Goal: Task Accomplishment & Management: Manage account settings

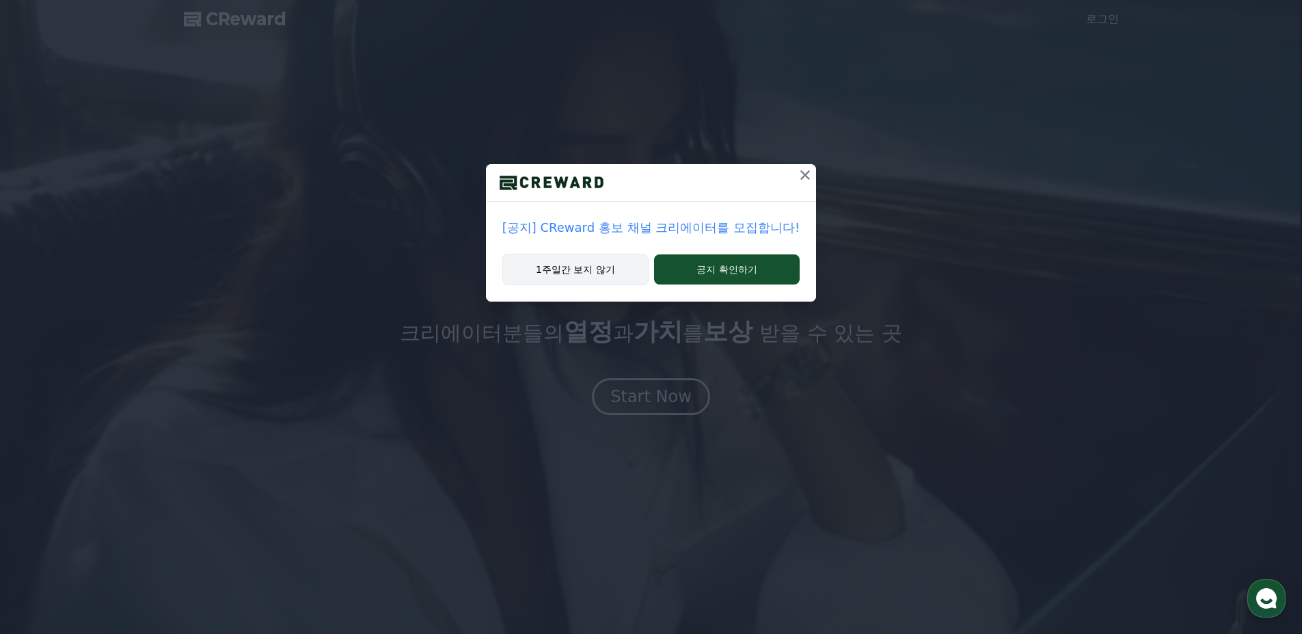
click at [600, 261] on button "1주일간 보지 않기" at bounding box center [576, 269] width 146 height 31
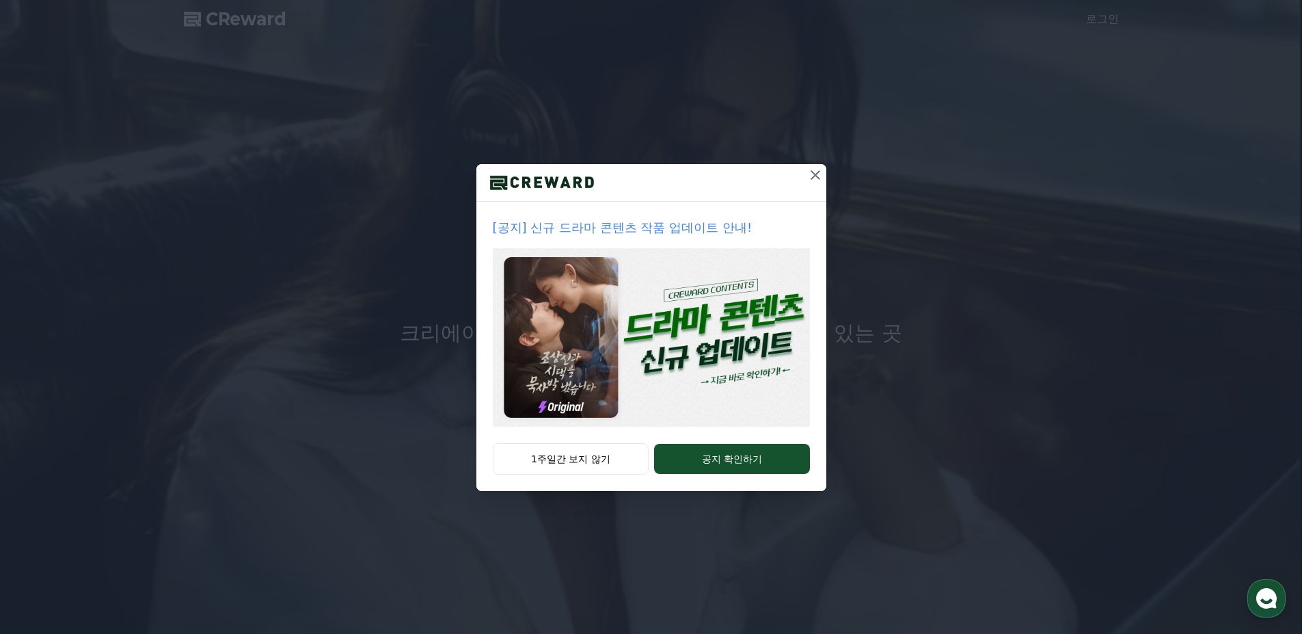
click at [812, 177] on icon at bounding box center [815, 175] width 16 height 16
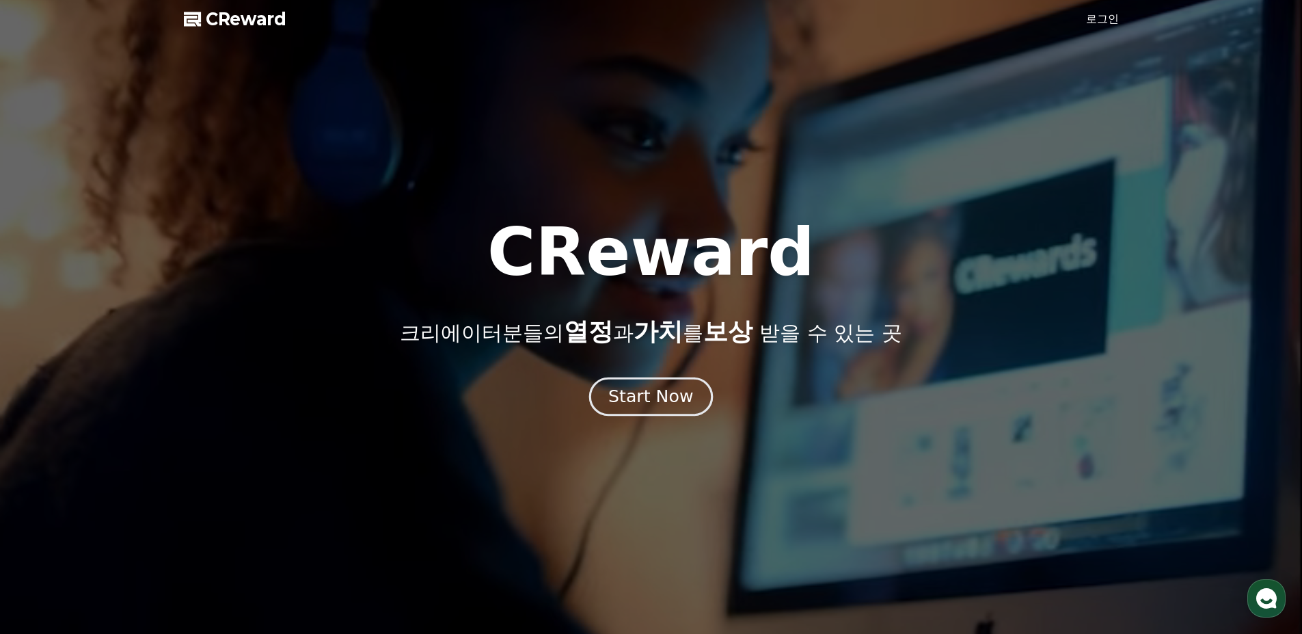
click at [673, 399] on div "Start Now" at bounding box center [651, 396] width 85 height 23
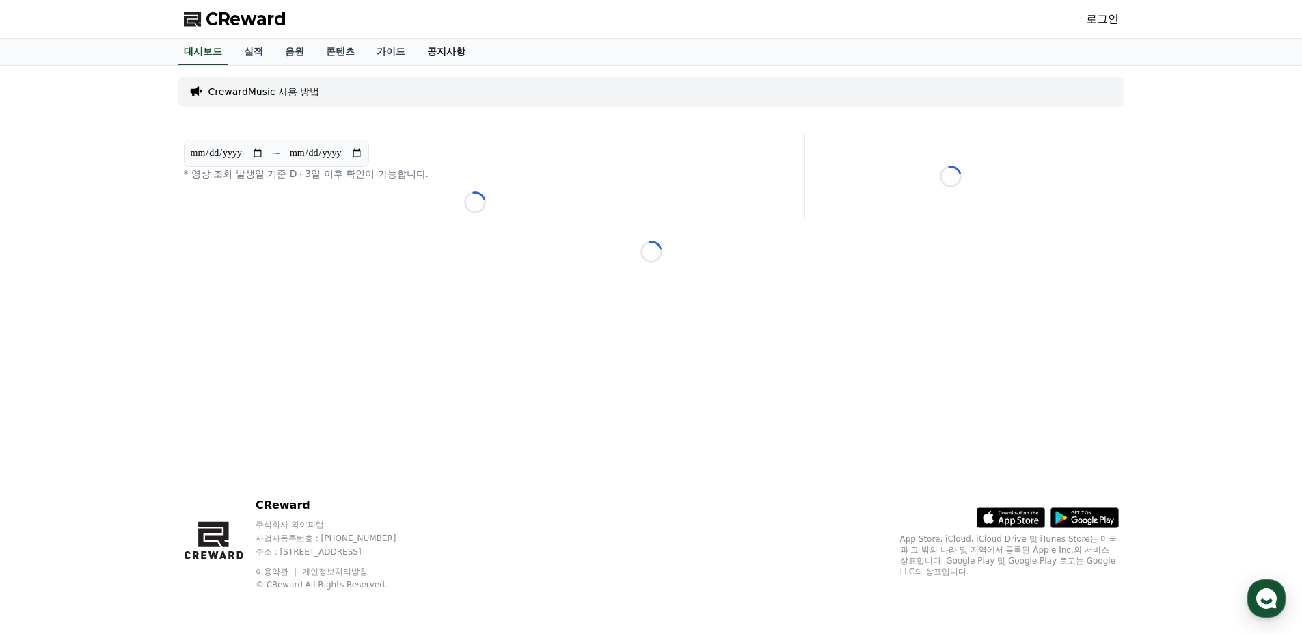
click at [450, 53] on link "공지사항" at bounding box center [446, 52] width 60 height 26
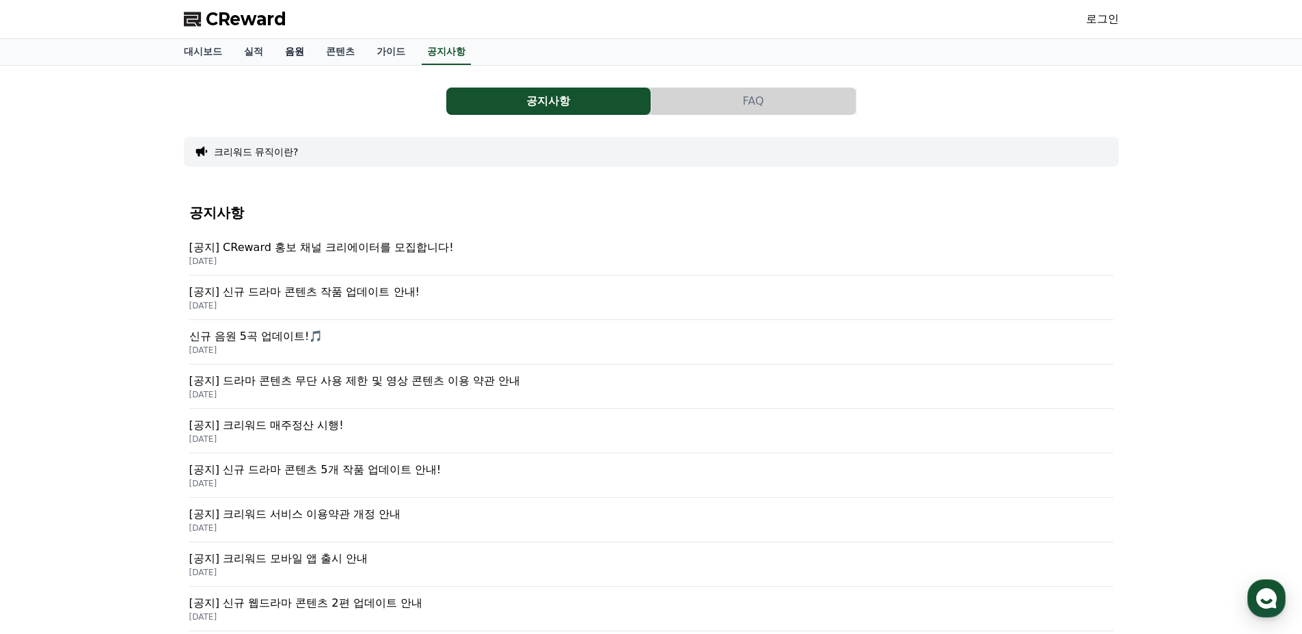
click at [300, 58] on link "음원" at bounding box center [294, 52] width 41 height 26
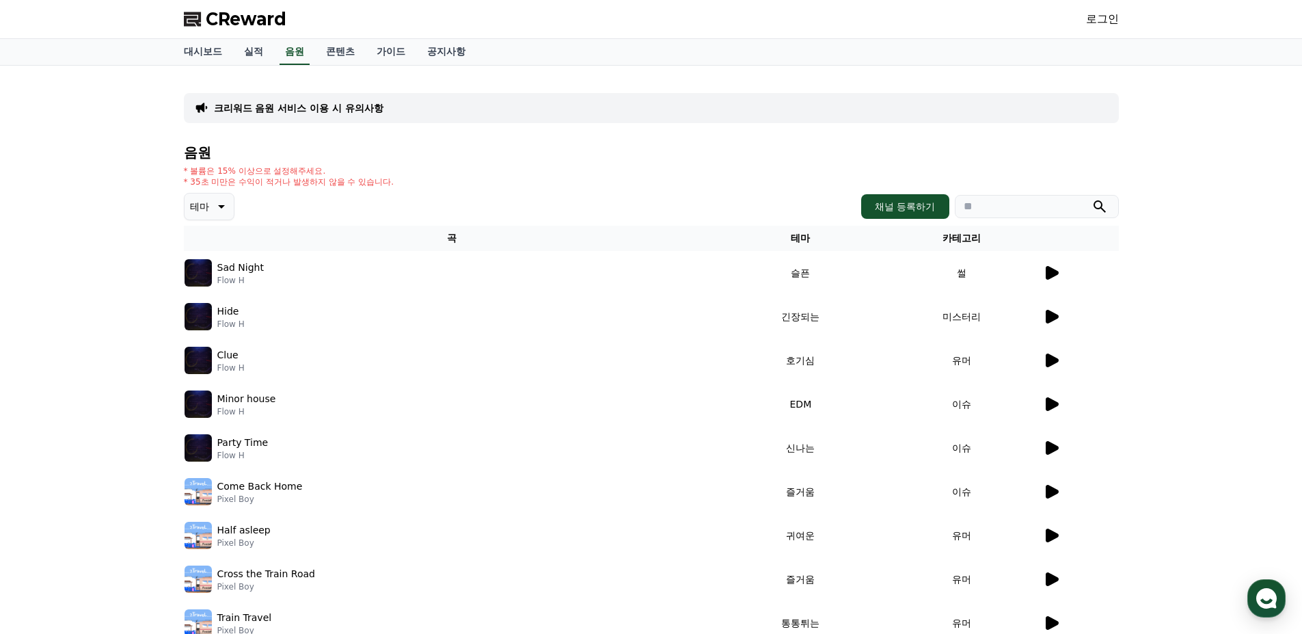
click at [1058, 269] on icon at bounding box center [1051, 273] width 16 height 16
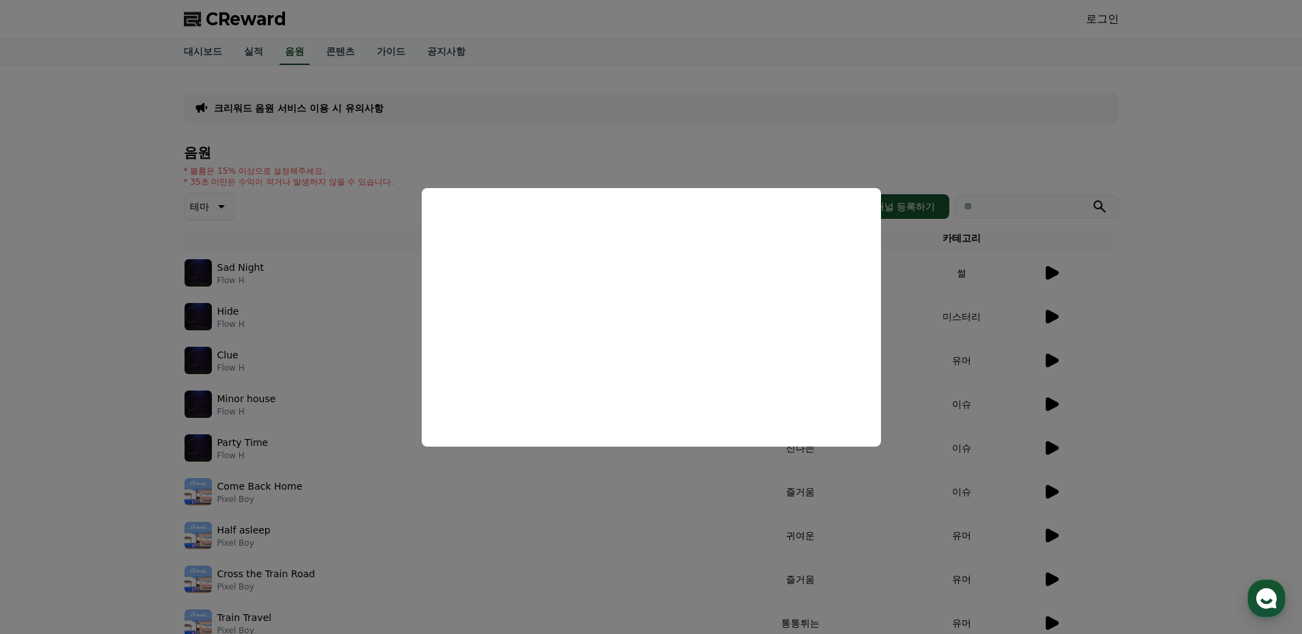
click at [1188, 264] on button "close modal" at bounding box center [651, 317] width 1302 height 634
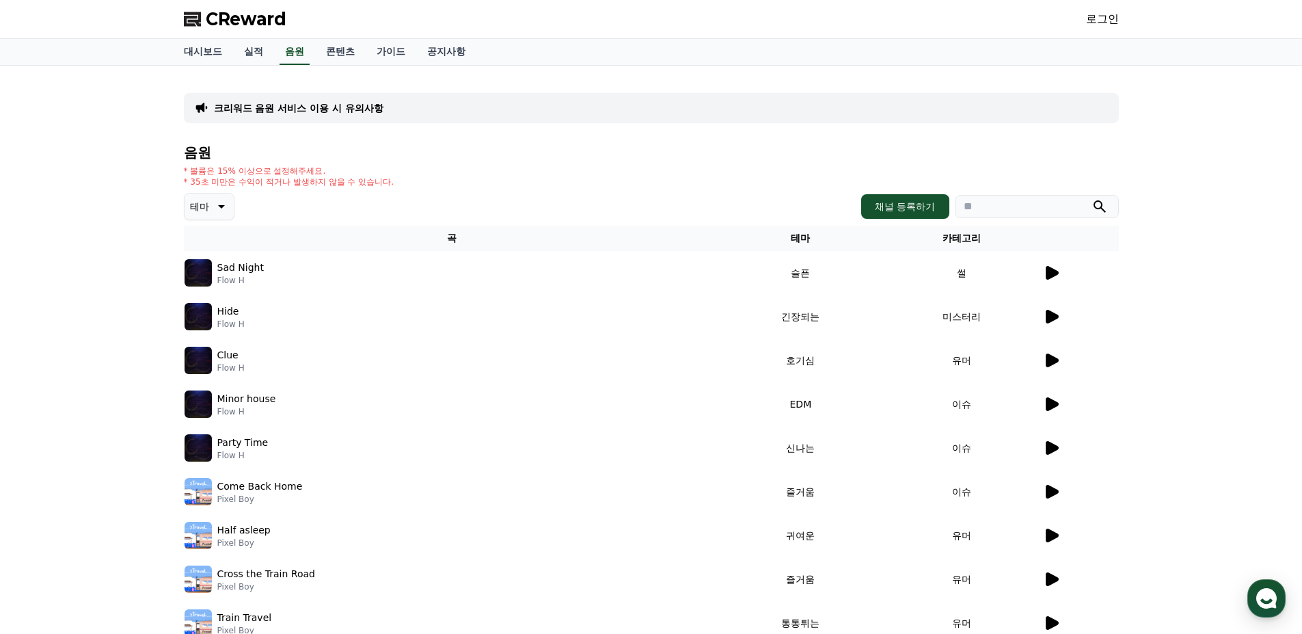
click at [1057, 359] on icon at bounding box center [1052, 360] width 13 height 14
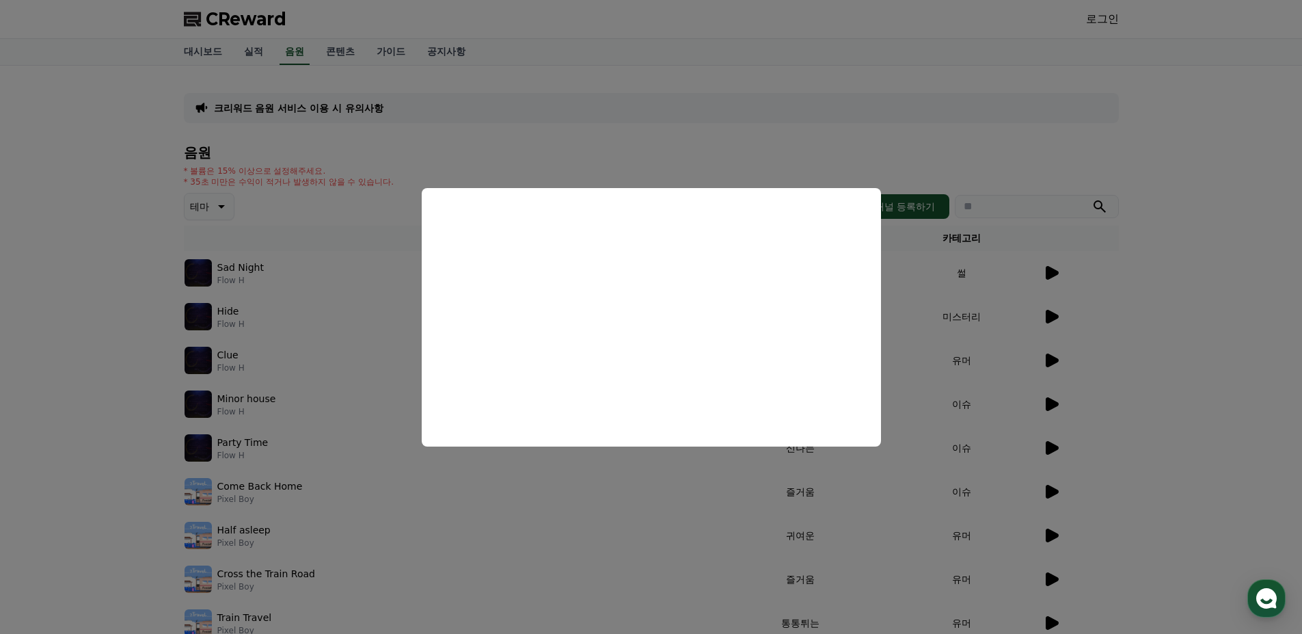
click at [1177, 446] on button "close modal" at bounding box center [651, 317] width 1302 height 634
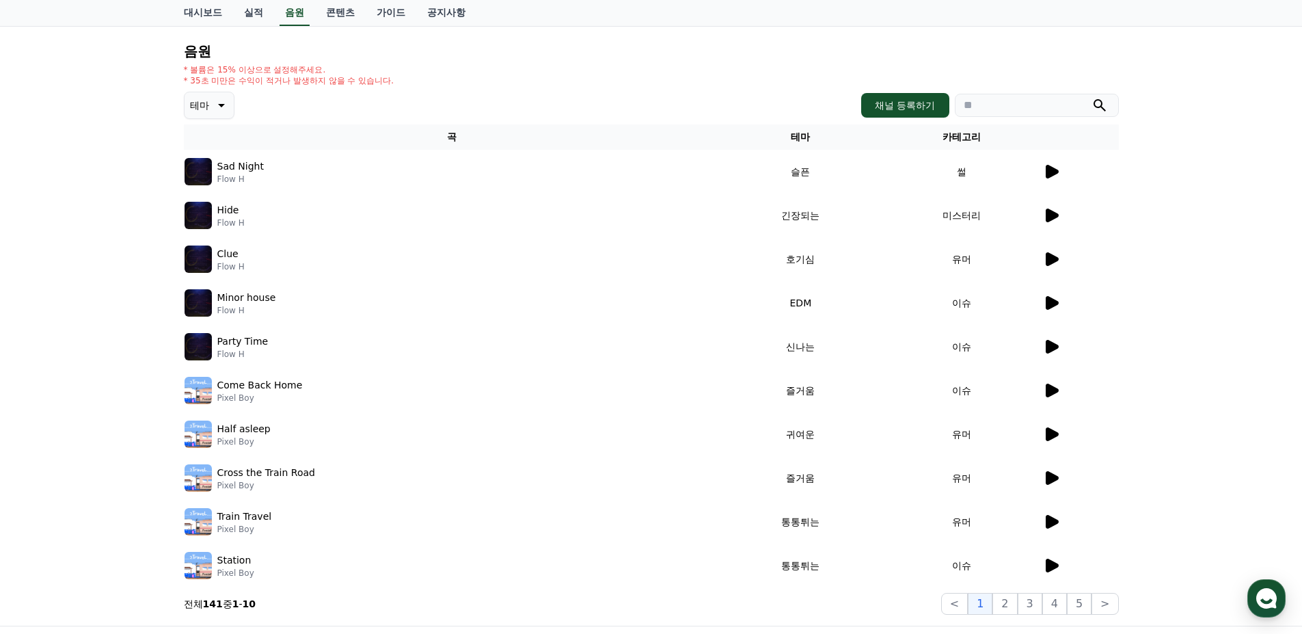
scroll to position [137, 0]
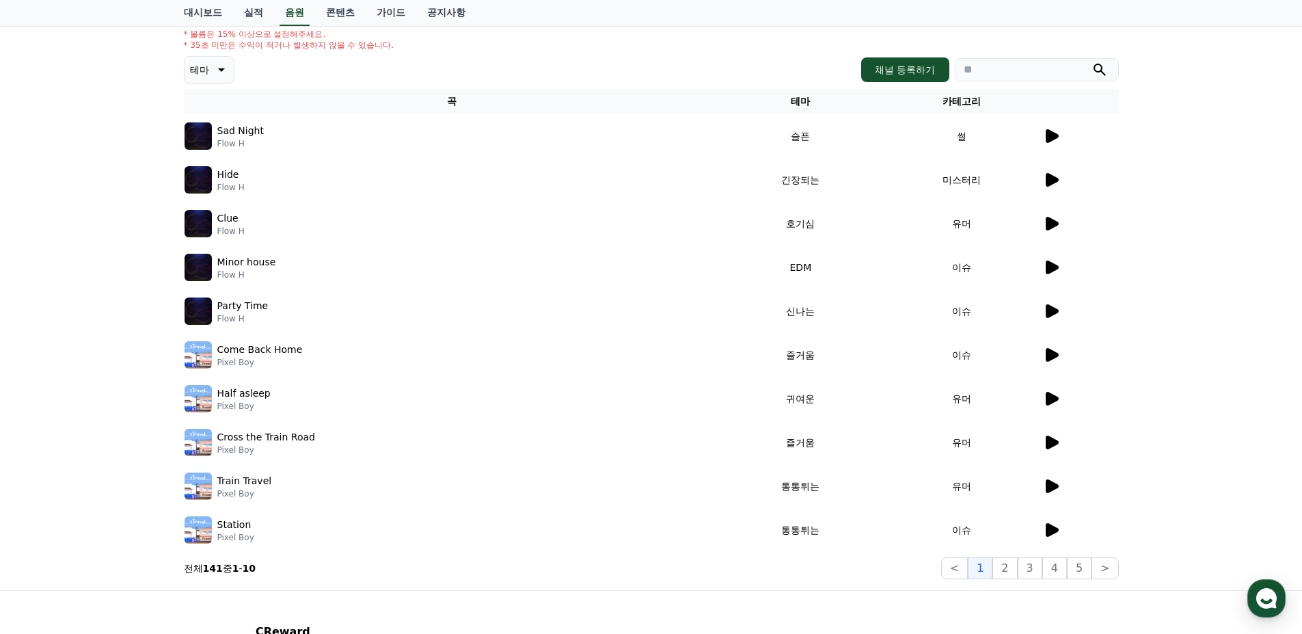
click at [1046, 491] on icon at bounding box center [1052, 486] width 13 height 14
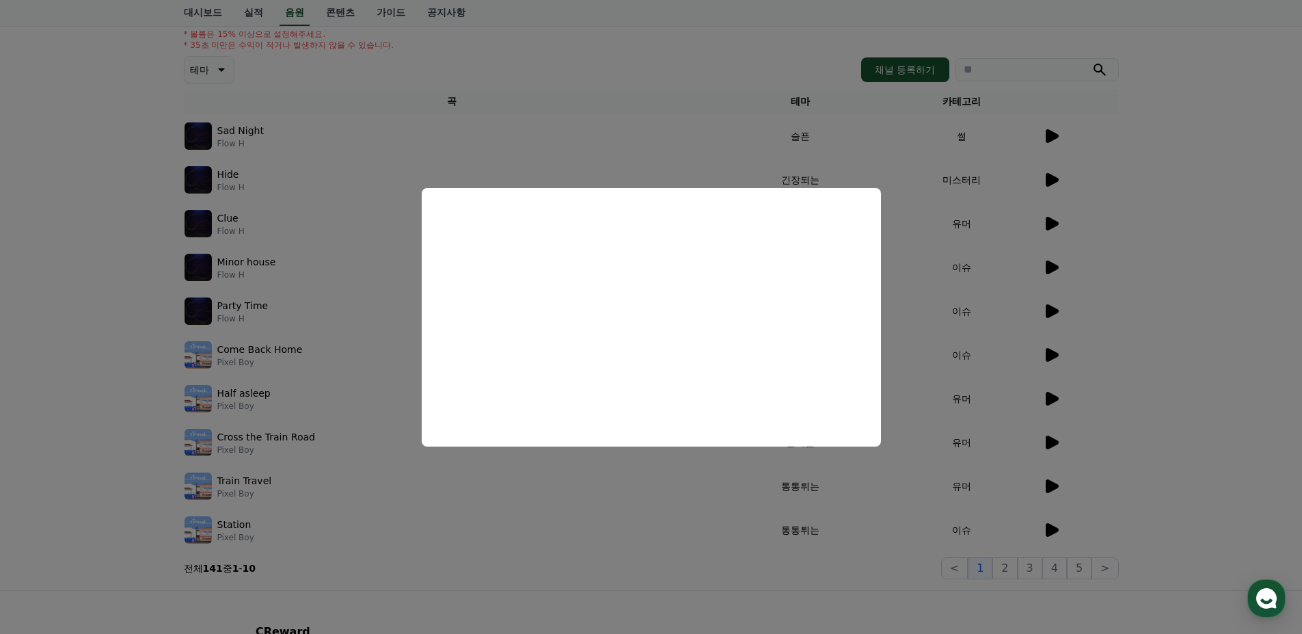
click at [1177, 291] on button "close modal" at bounding box center [651, 317] width 1302 height 634
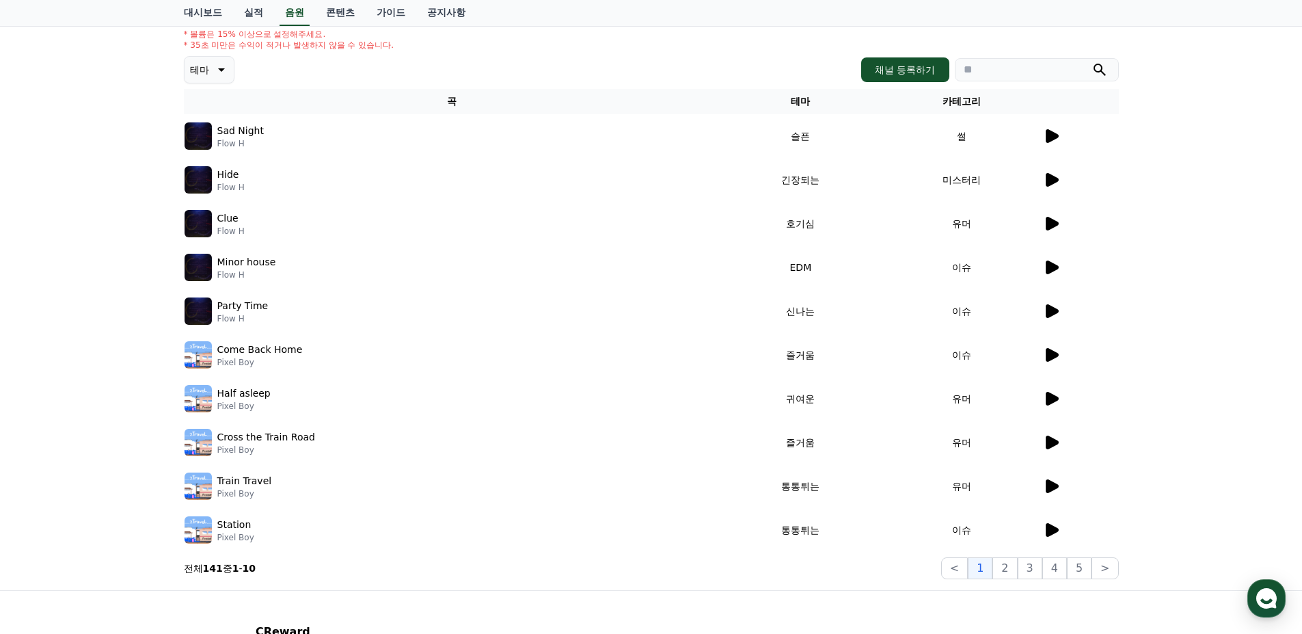
scroll to position [0, 0]
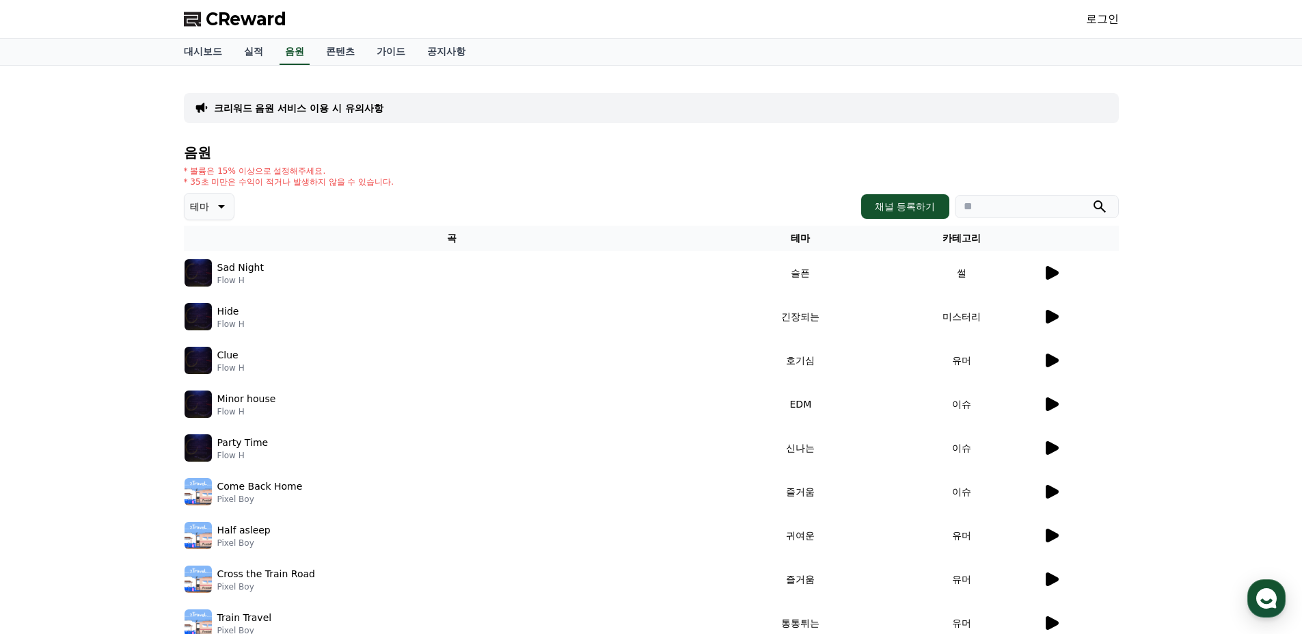
click at [1101, 18] on link "로그인" at bounding box center [1102, 19] width 33 height 16
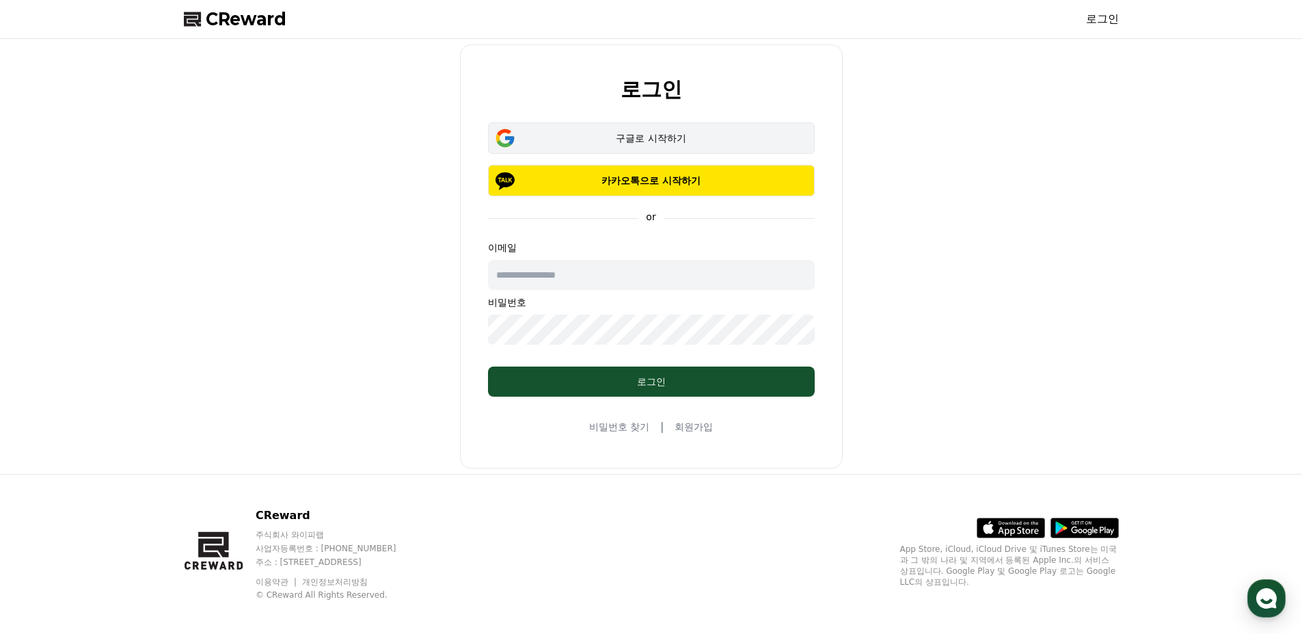
drag, startPoint x: 663, startPoint y: 126, endPoint x: 667, endPoint y: 136, distance: 10.2
click at [663, 127] on button "구글로 시작하기" at bounding box center [651, 137] width 327 height 31
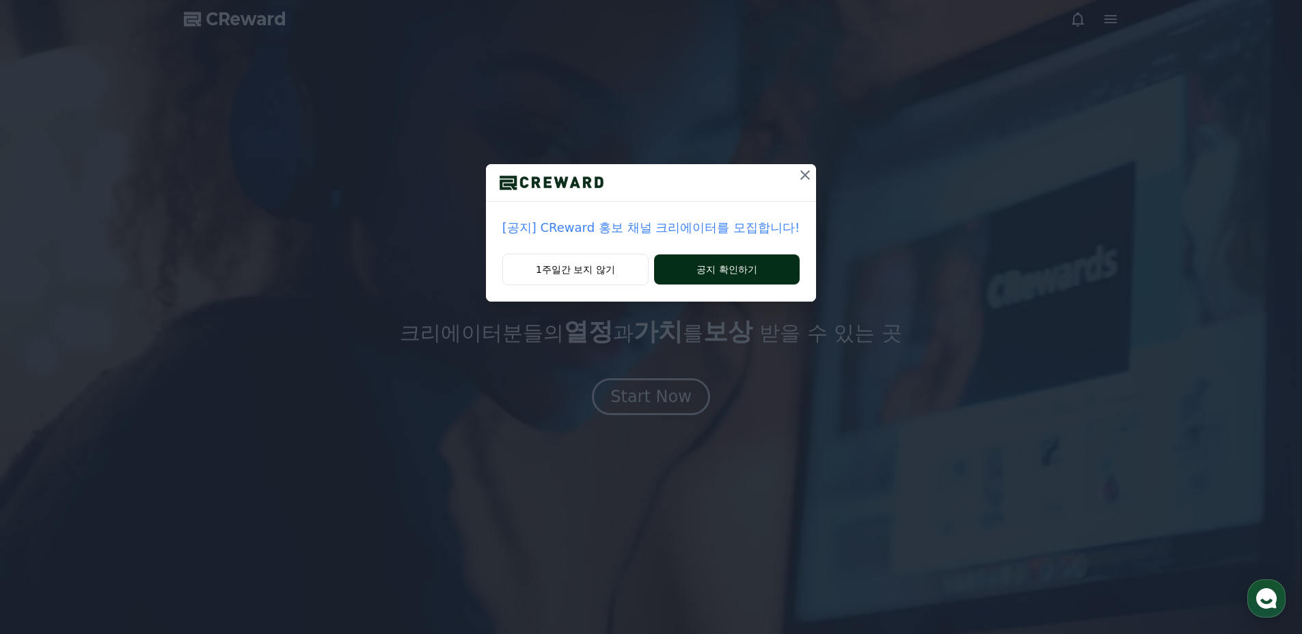
click at [692, 271] on button "공지 확인하기" at bounding box center [727, 269] width 146 height 30
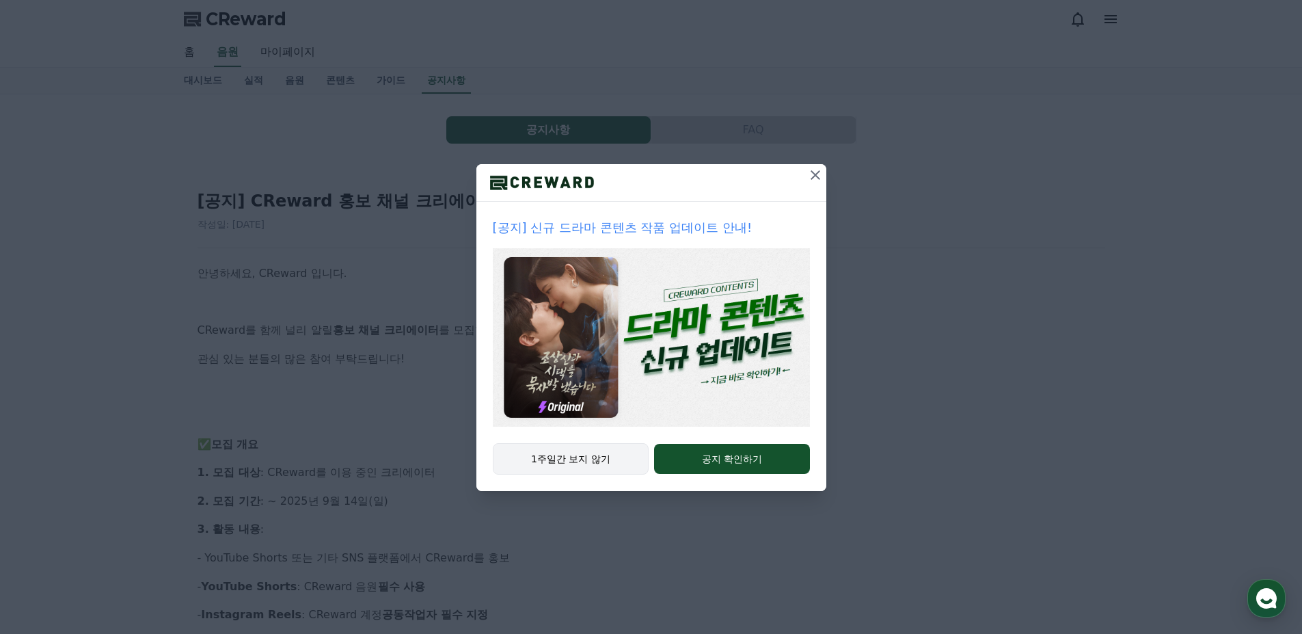
click at [532, 458] on button "1주일간 보지 않기" at bounding box center [571, 458] width 157 height 31
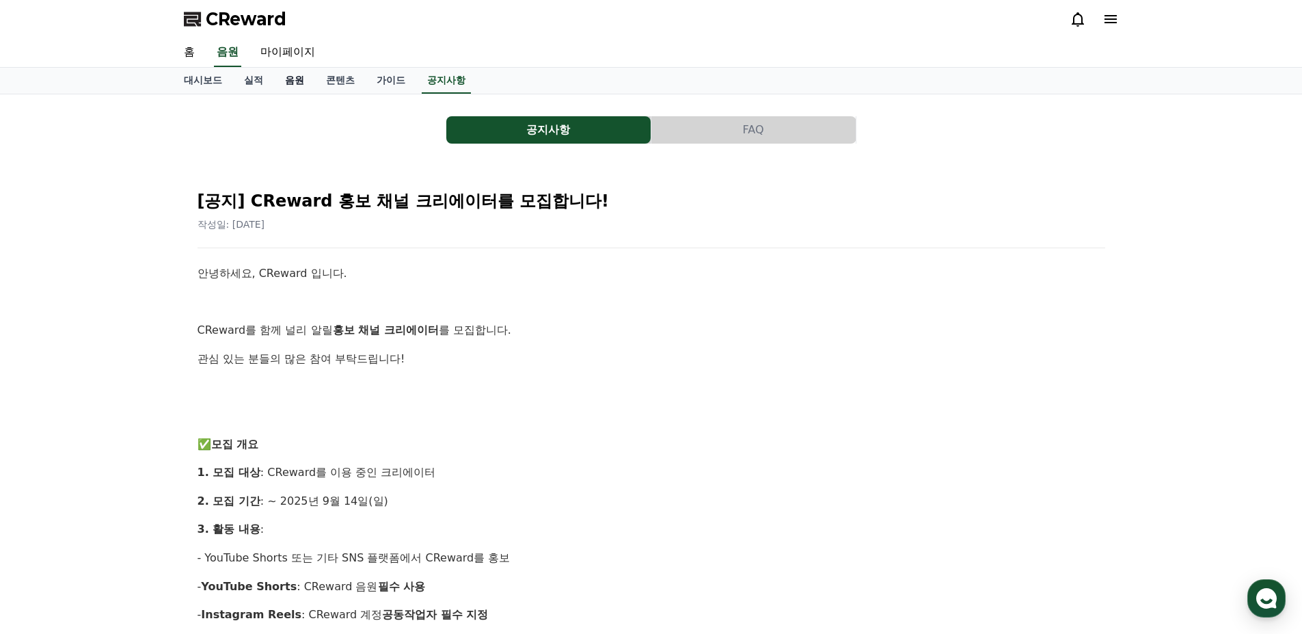
click at [288, 82] on link "음원" at bounding box center [294, 81] width 41 height 26
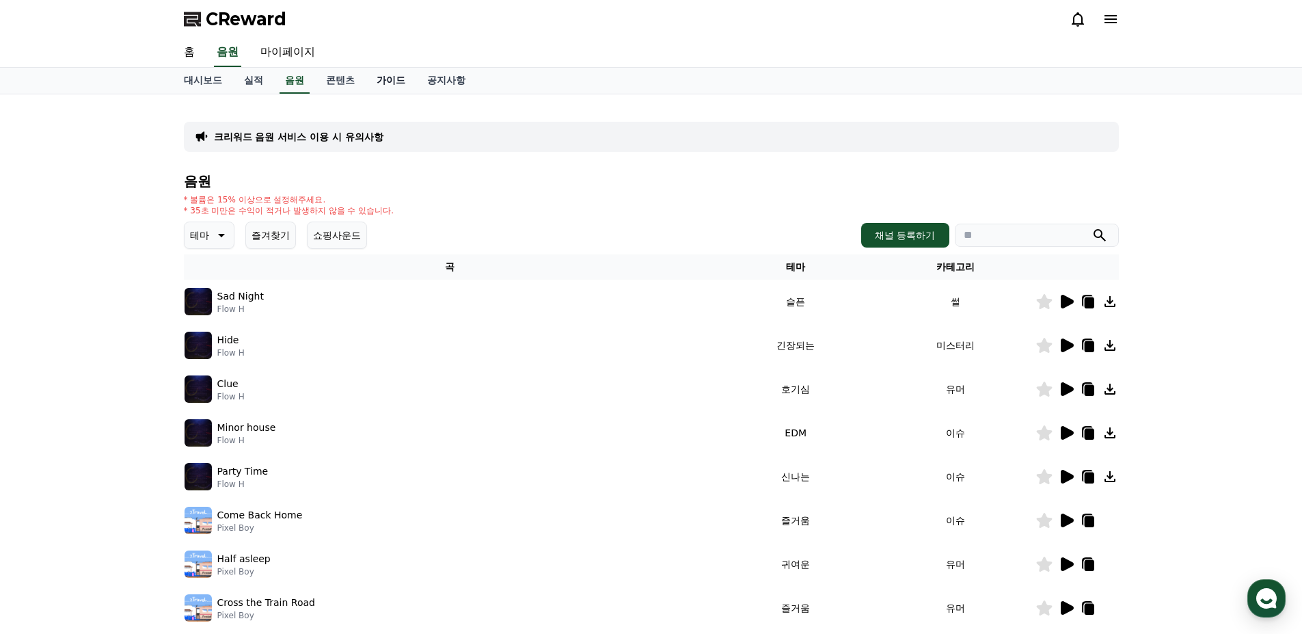
click at [389, 79] on link "가이드" at bounding box center [391, 81] width 51 height 26
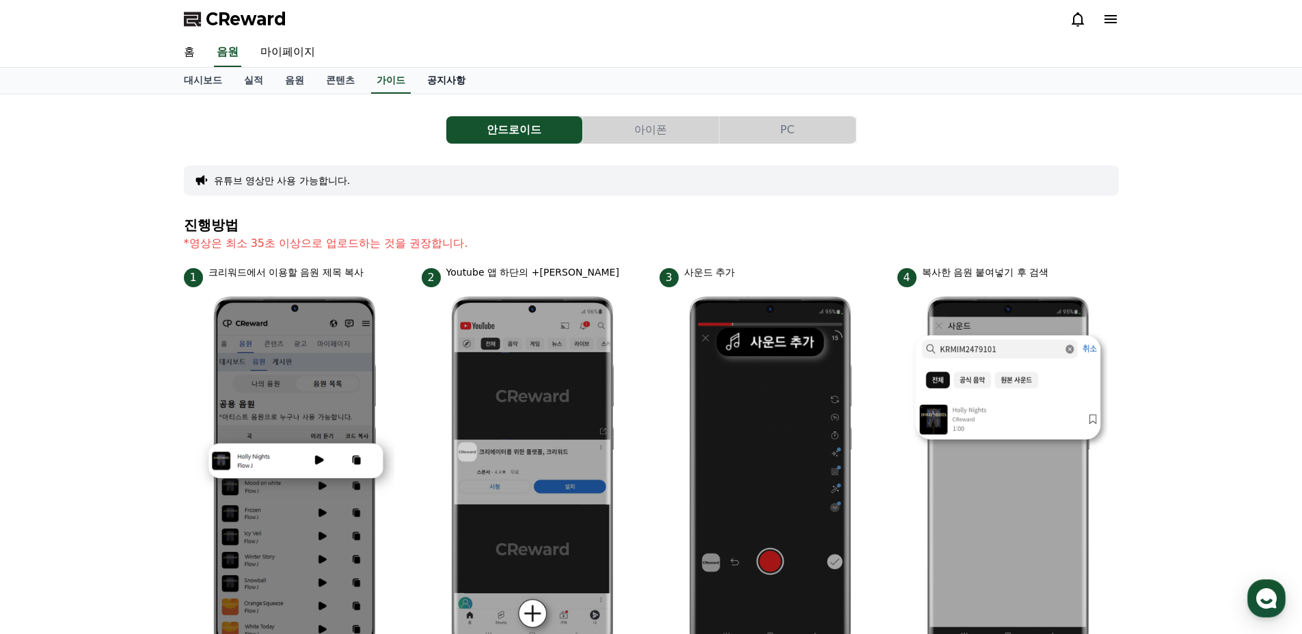
click at [447, 78] on link "공지사항" at bounding box center [446, 81] width 60 height 26
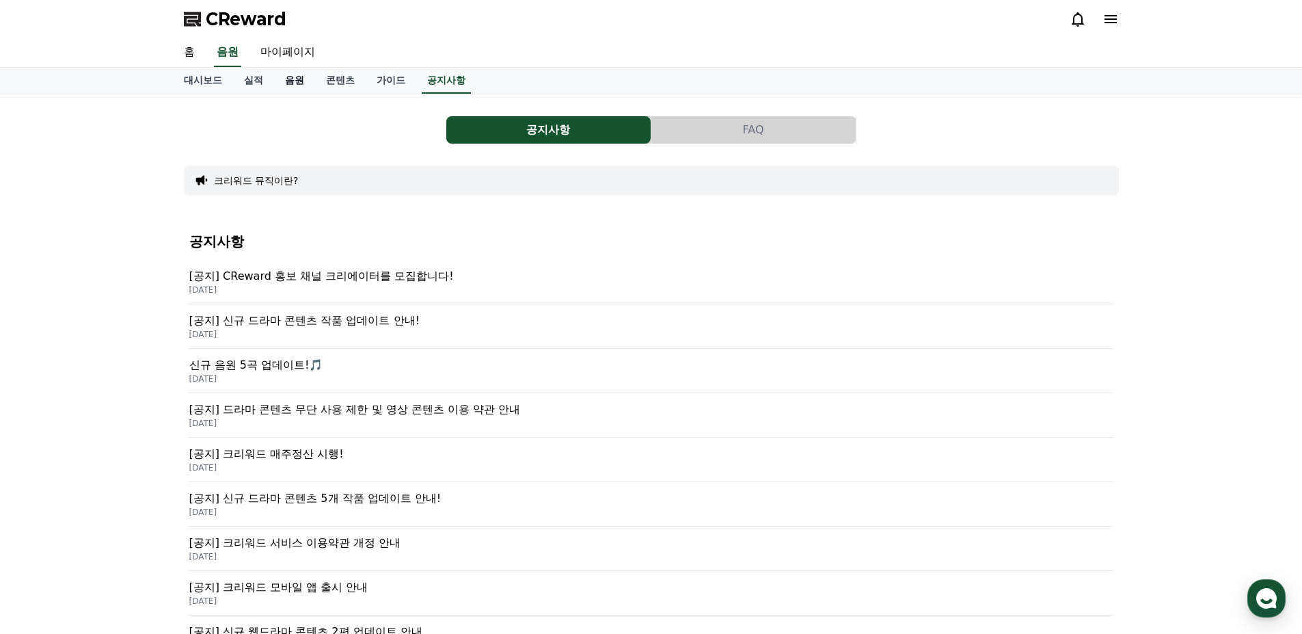
click at [297, 83] on link "음원" at bounding box center [294, 81] width 41 height 26
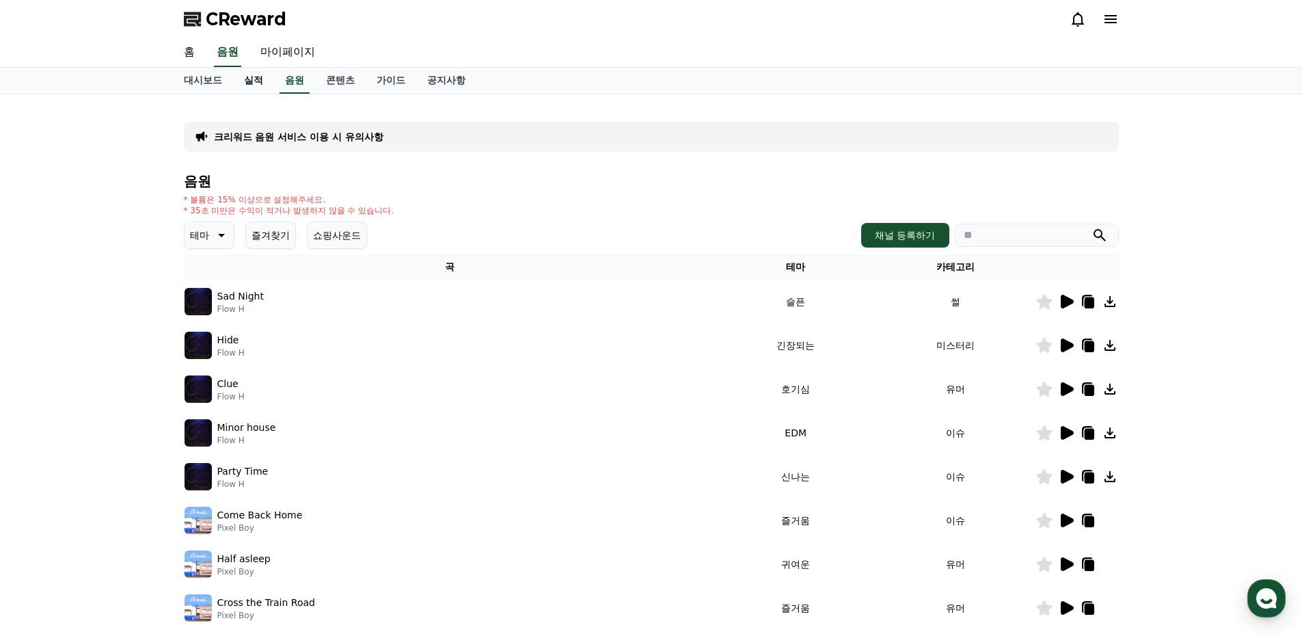
click at [254, 82] on link "실적" at bounding box center [253, 81] width 41 height 26
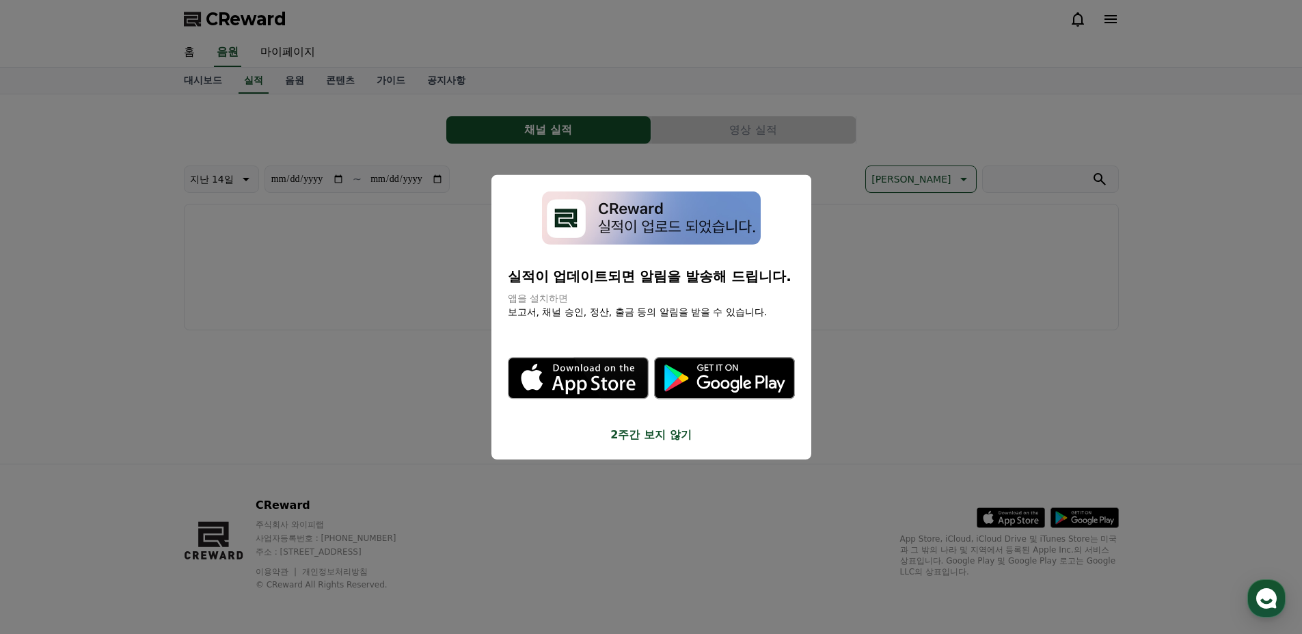
click at [632, 437] on button "2주간 보지 않기" at bounding box center [651, 435] width 287 height 16
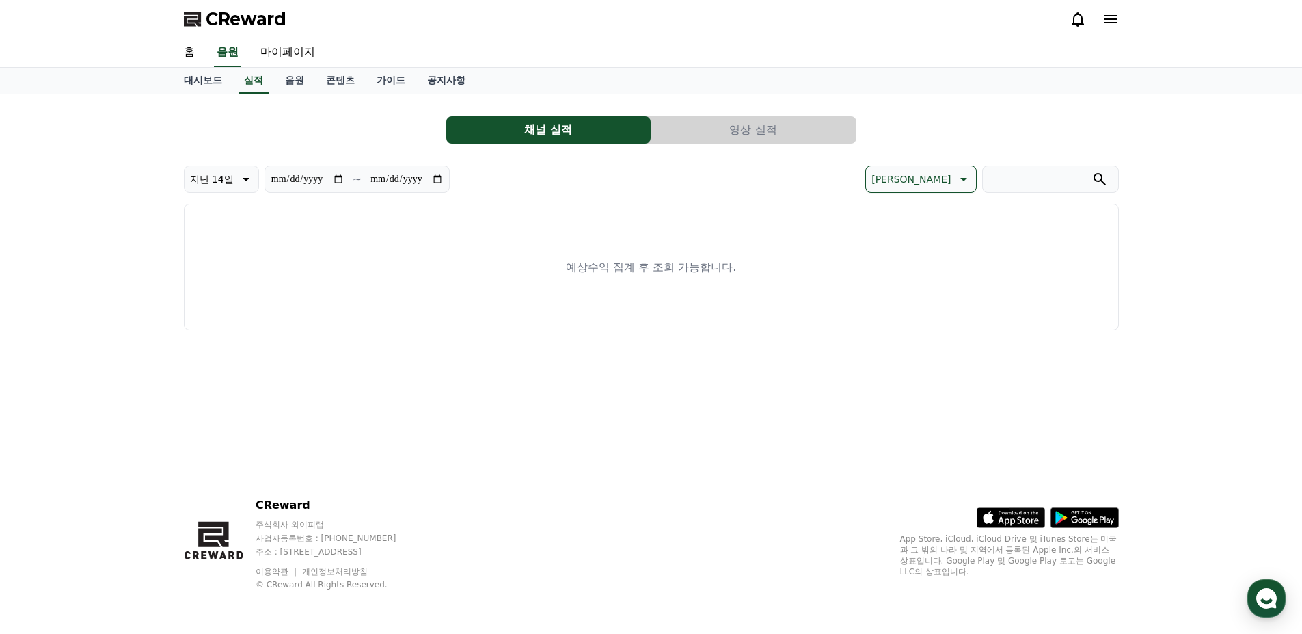
click at [597, 141] on button "채널 실적" at bounding box center [548, 129] width 204 height 27
click at [695, 124] on button "영상 실적" at bounding box center [754, 129] width 204 height 27
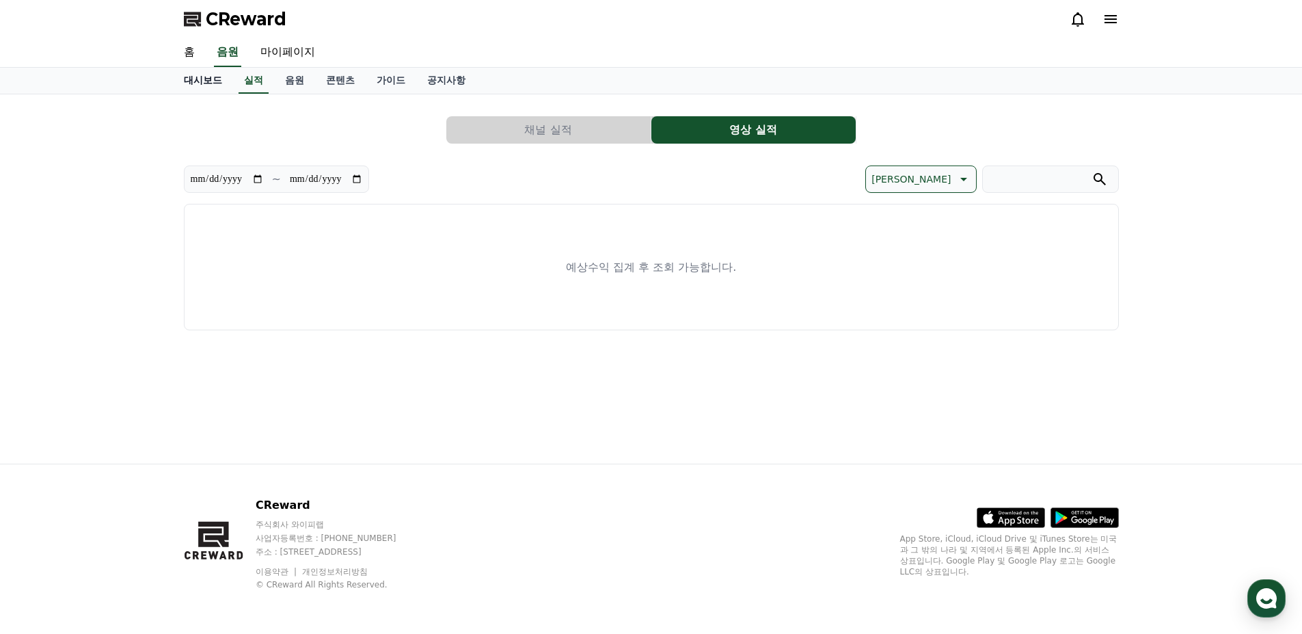
click at [200, 80] on link "대시보드" at bounding box center [203, 81] width 60 height 26
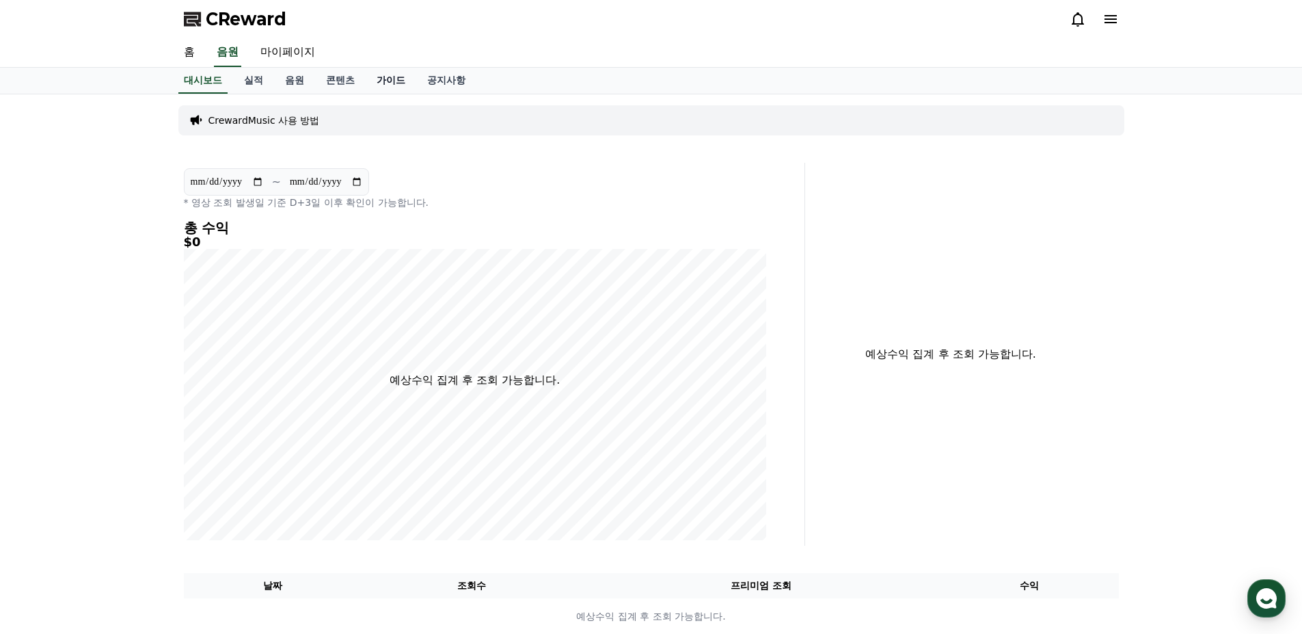
click at [384, 81] on link "가이드" at bounding box center [391, 81] width 51 height 26
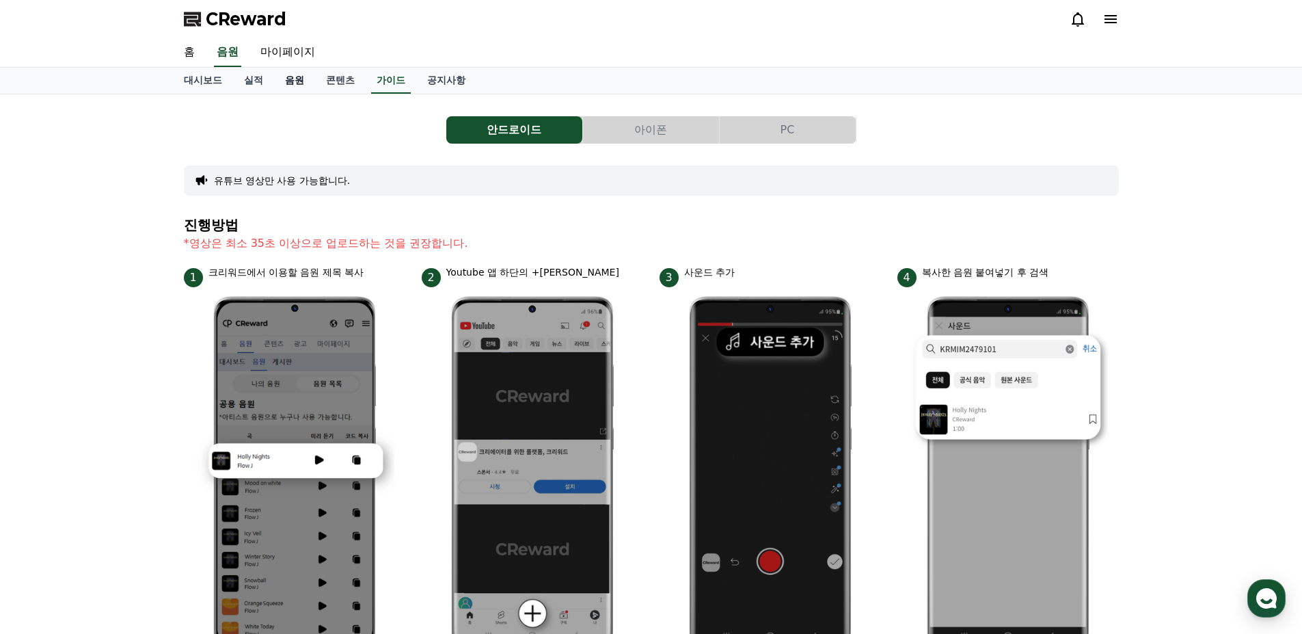
click at [299, 83] on link "음원" at bounding box center [294, 81] width 41 height 26
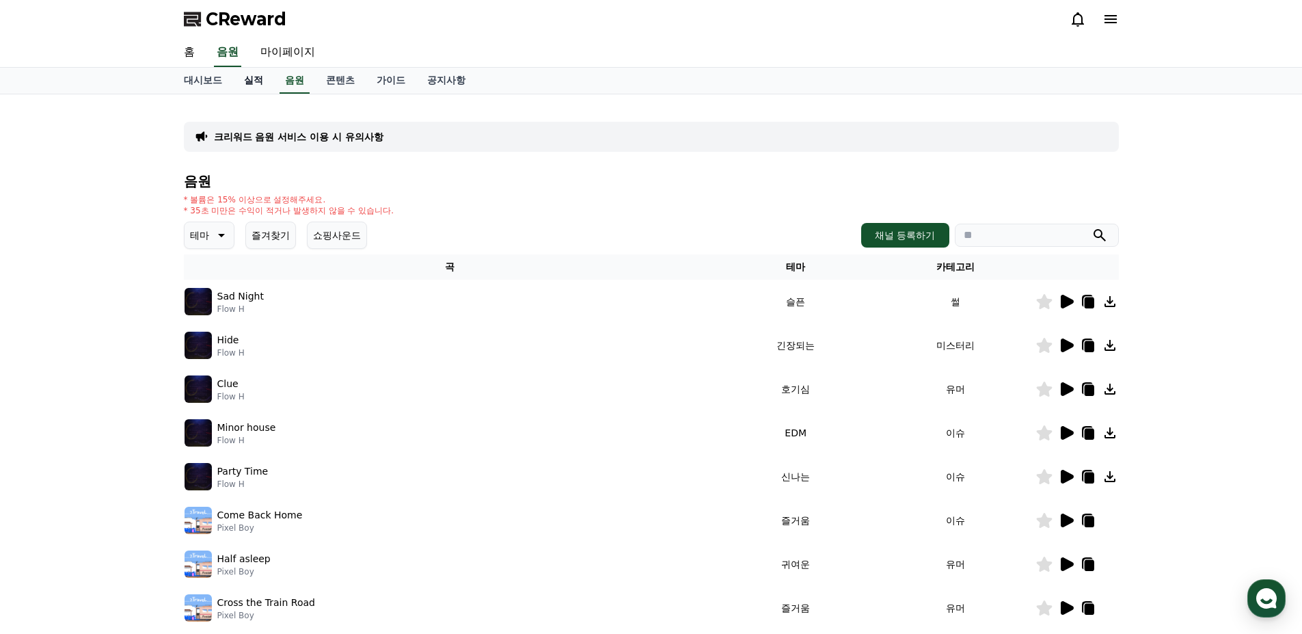
click at [254, 81] on link "실적" at bounding box center [253, 81] width 41 height 26
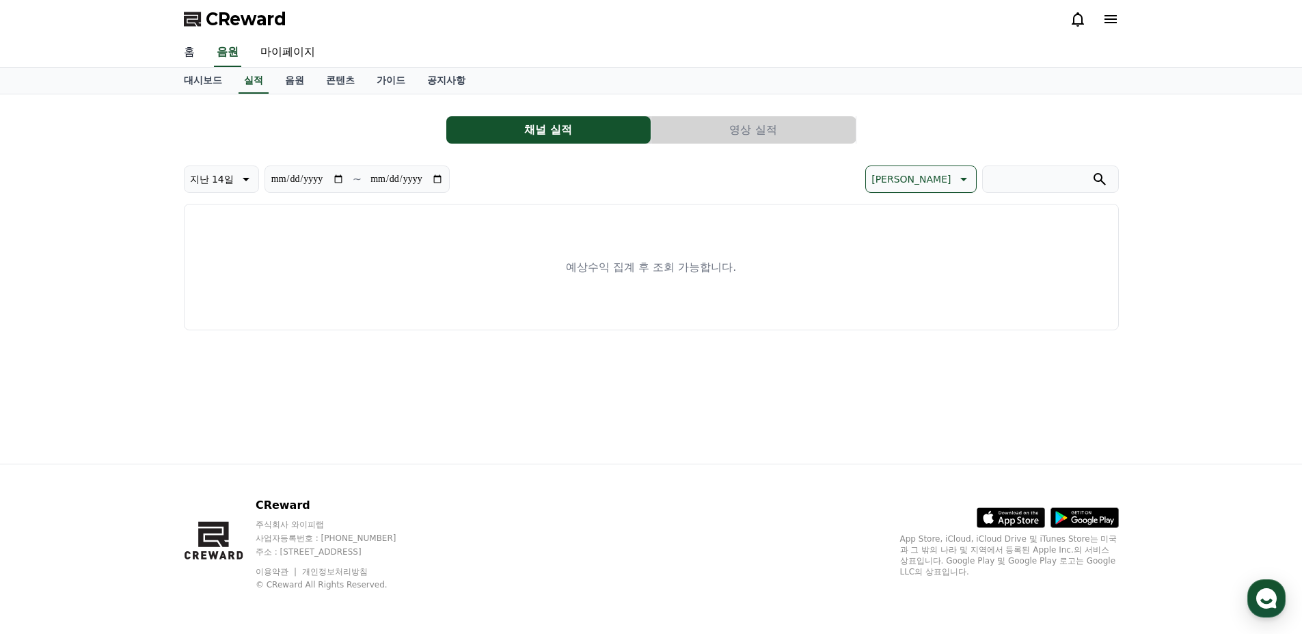
click at [176, 47] on link "홈" at bounding box center [189, 52] width 33 height 29
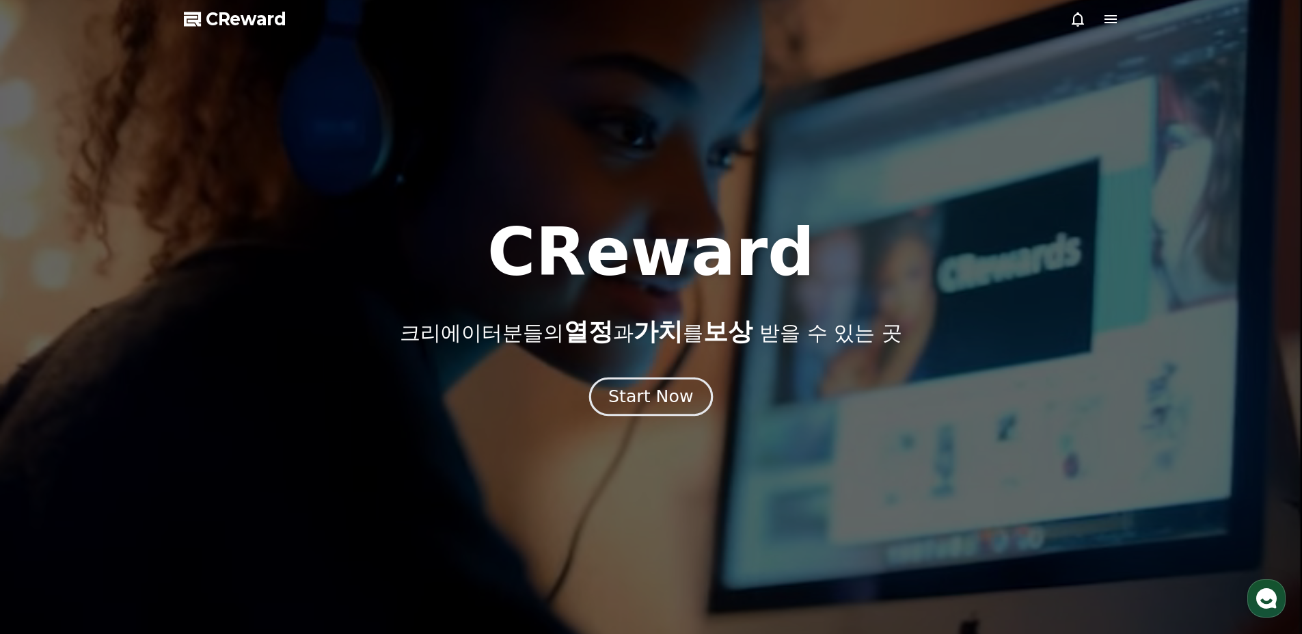
click at [656, 401] on div "Start Now" at bounding box center [651, 396] width 85 height 23
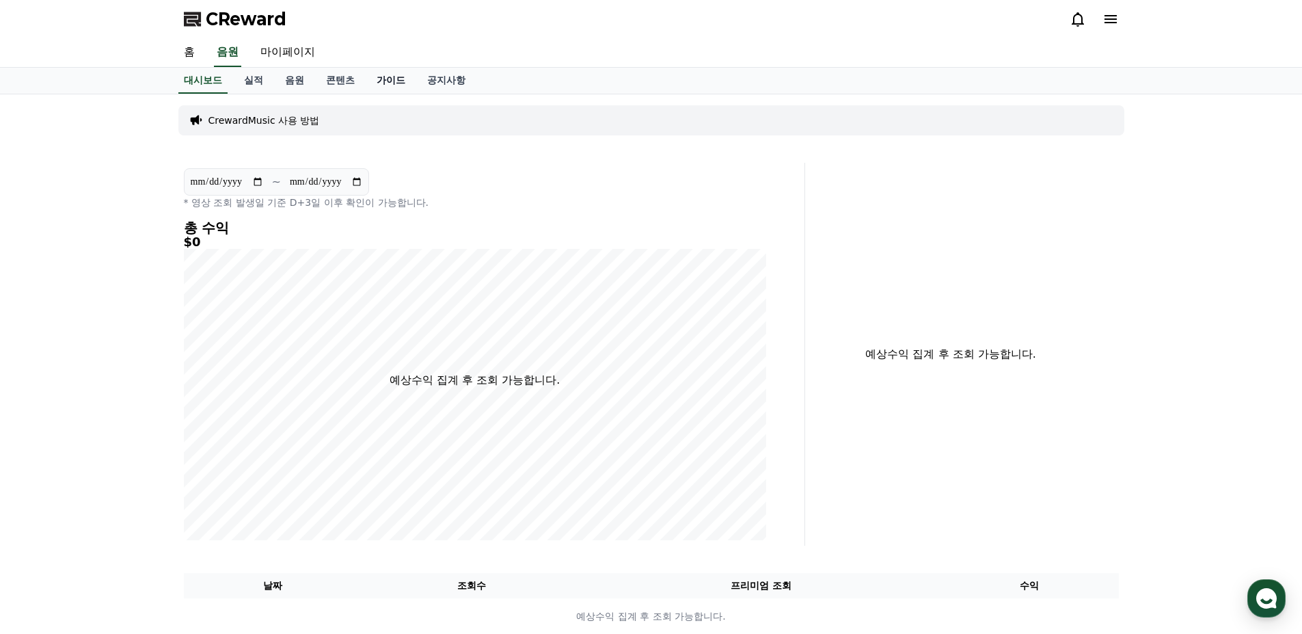
click at [395, 83] on link "가이드" at bounding box center [391, 81] width 51 height 26
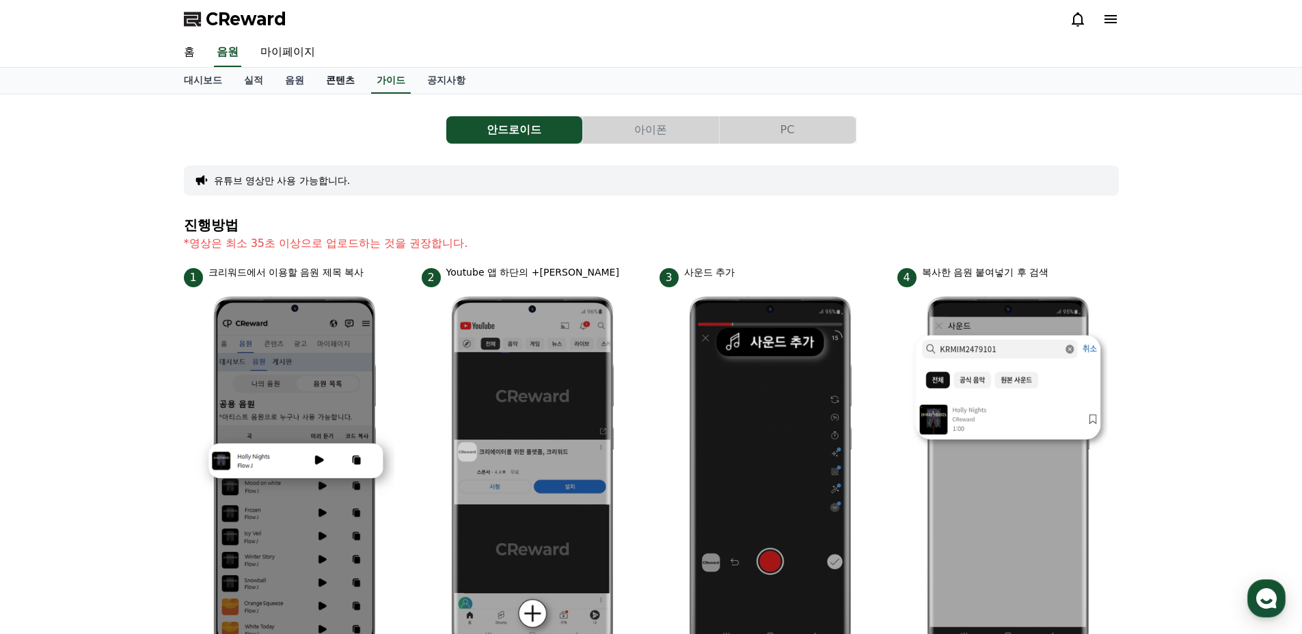
click at [329, 85] on link "콘텐츠" at bounding box center [340, 81] width 51 height 26
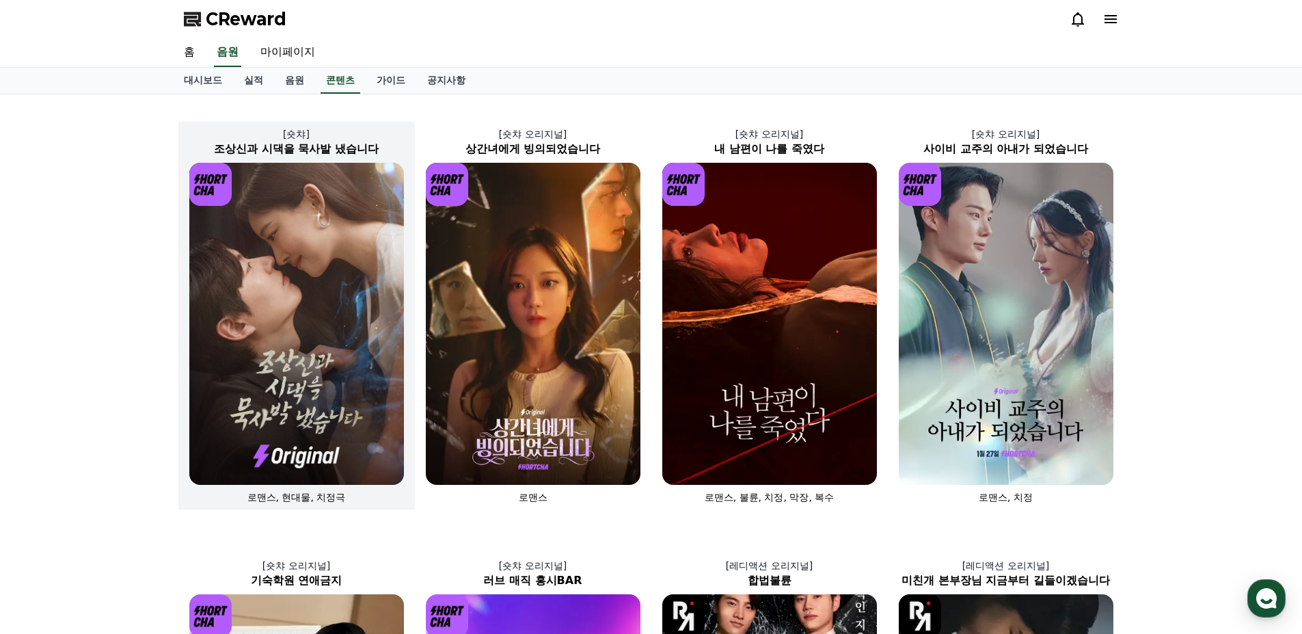
click at [312, 397] on img at bounding box center [296, 324] width 215 height 322
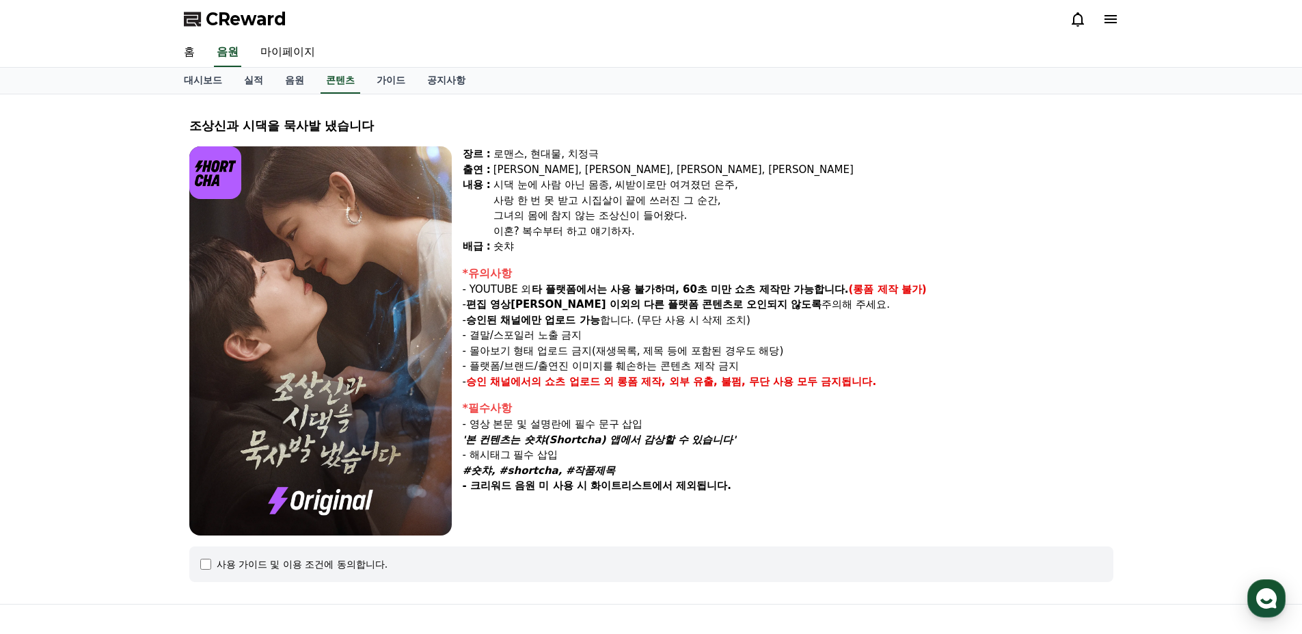
drag, startPoint x: 706, startPoint y: 293, endPoint x: 846, endPoint y: 287, distance: 141.0
click at [846, 287] on p "- YOUTUBE 외 타 플랫폼에서는 사용 불가하며, 60초 미만 쇼츠 제작만 가능합니다. (롱폼 제작 불가)" at bounding box center [788, 290] width 651 height 16
drag, startPoint x: 464, startPoint y: 299, endPoint x: 819, endPoint y: 302, distance: 354.9
click at [819, 302] on p "- 편집 영상이 숏챠 이외의 다른 플랫폼 콘텐츠로 오인되지 않도록 주의해 주세요." at bounding box center [788, 305] width 651 height 16
drag, startPoint x: 472, startPoint y: 319, endPoint x: 634, endPoint y: 319, distance: 161.4
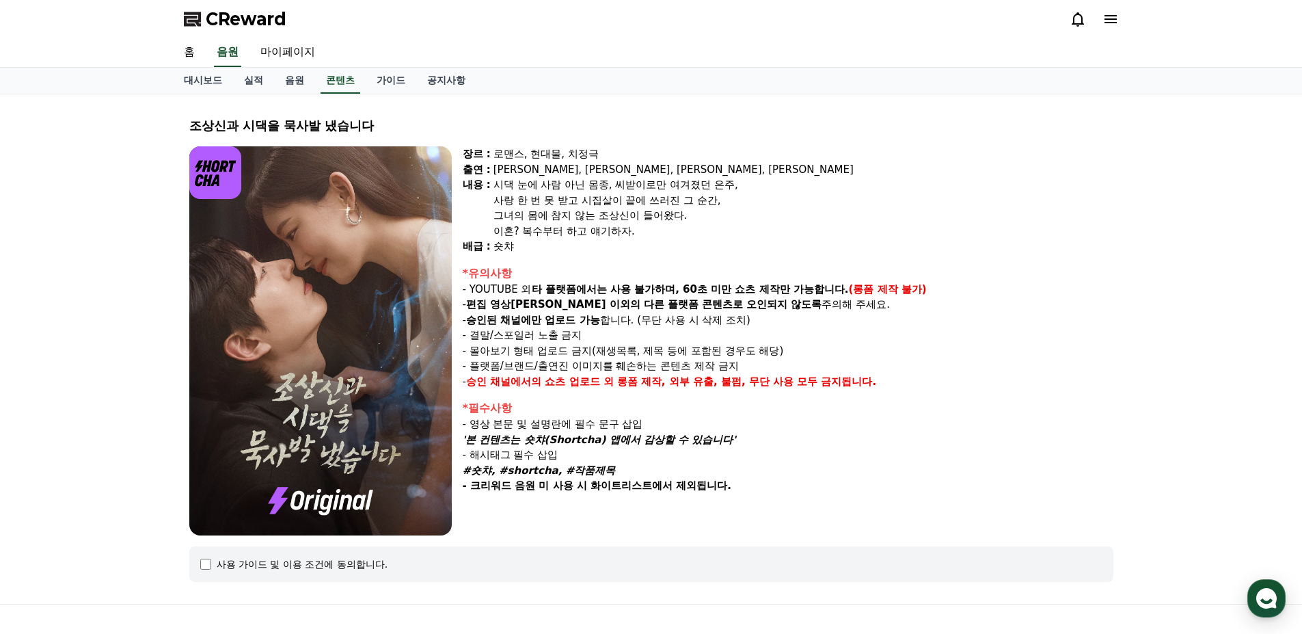
click at [634, 319] on p "- 승인된 채널에만 업로드 가능 합니다. (무단 사용 시 삭제 조치)" at bounding box center [788, 320] width 651 height 16
drag, startPoint x: 477, startPoint y: 336, endPoint x: 570, endPoint y: 334, distance: 93.0
click at [570, 334] on p "- 결말/스포일러 노출 금지" at bounding box center [788, 335] width 651 height 16
drag, startPoint x: 488, startPoint y: 354, endPoint x: 736, endPoint y: 354, distance: 247.5
click at [736, 354] on p "- 몰아보기 형태 업로드 금지(재생목록, 제목 등에 포함된 경우도 해당)" at bounding box center [788, 351] width 651 height 16
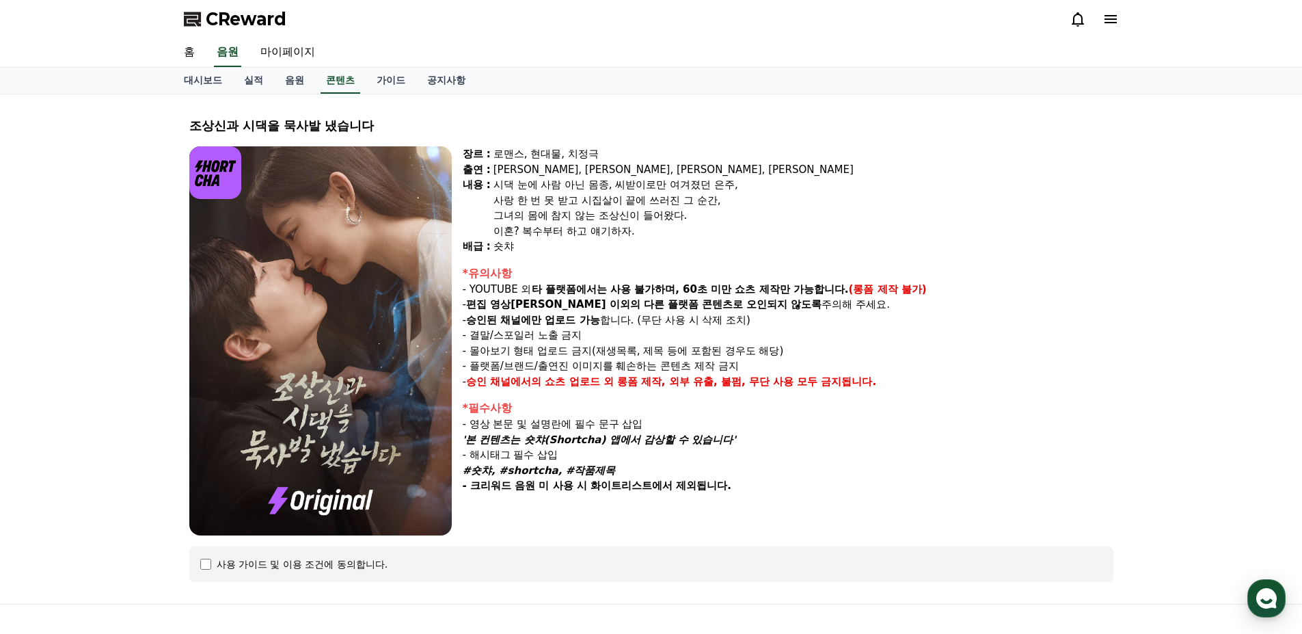
click at [537, 375] on strong "승인 채널에서의 쇼츠 업로드 외" at bounding box center [540, 381] width 148 height 12
click at [289, 51] on link "마이페이지" at bounding box center [288, 52] width 77 height 29
select select "**********"
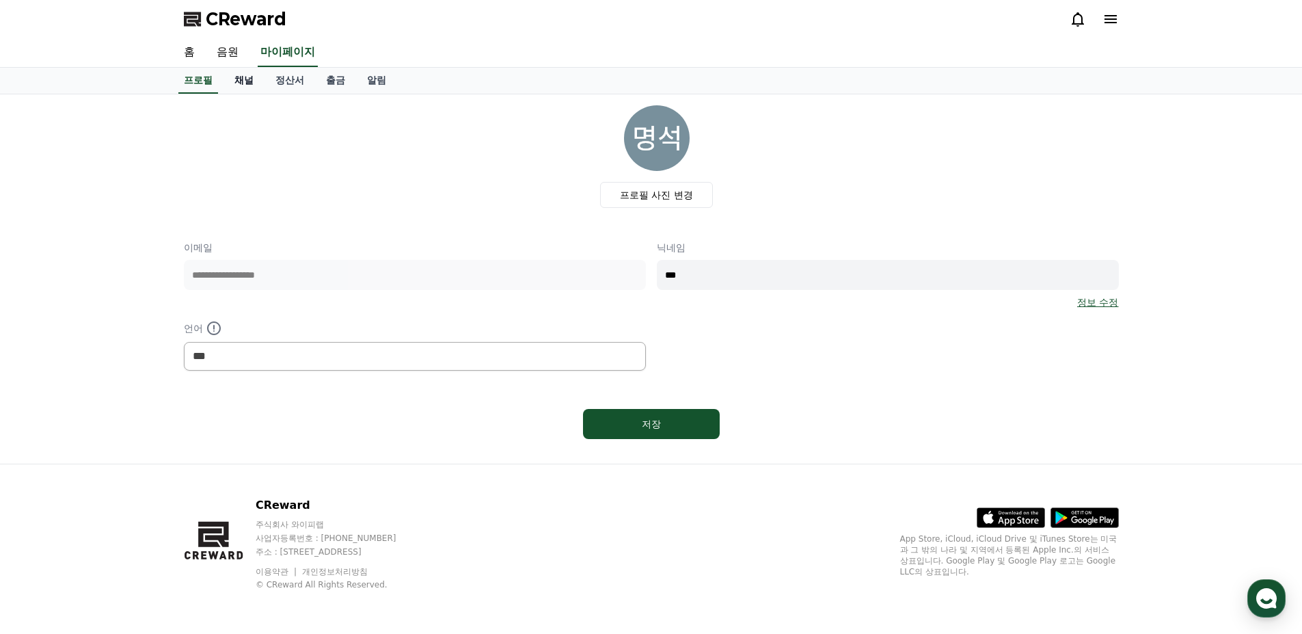
click at [254, 82] on link "채널" at bounding box center [244, 81] width 41 height 26
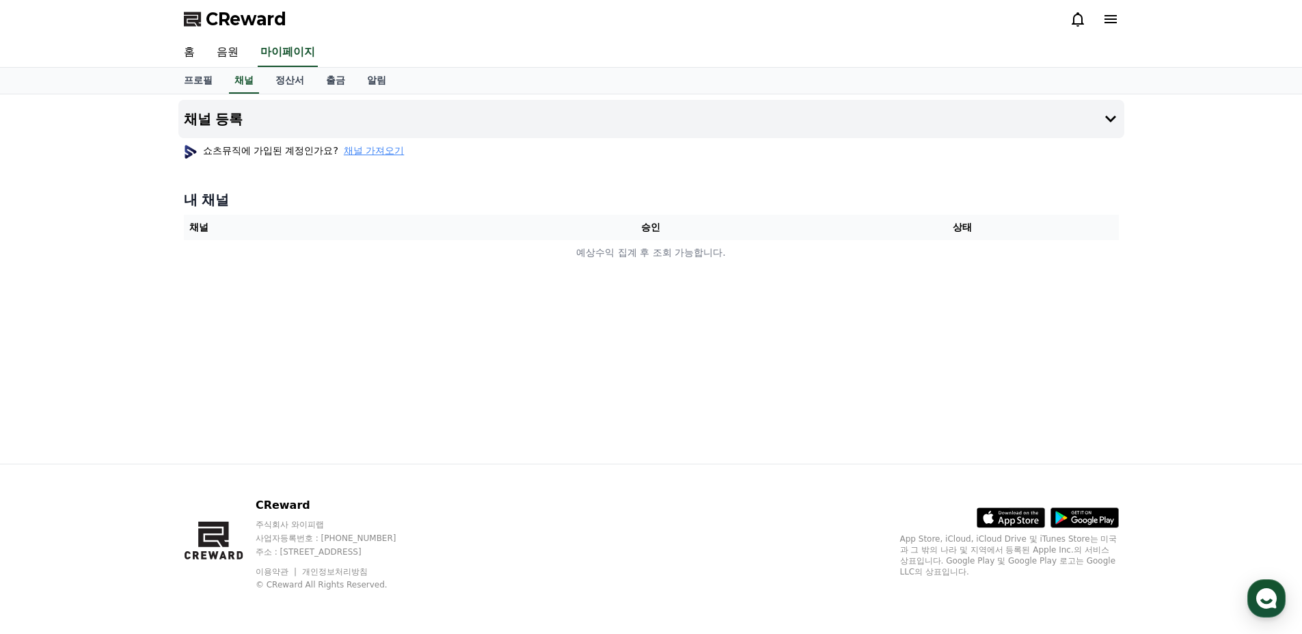
click at [630, 222] on th "승인" at bounding box center [651, 227] width 312 height 25
click at [388, 199] on h4 "내 채널" at bounding box center [651, 199] width 935 height 19
click at [371, 150] on span "채널 가져오기" at bounding box center [374, 151] width 60 height 14
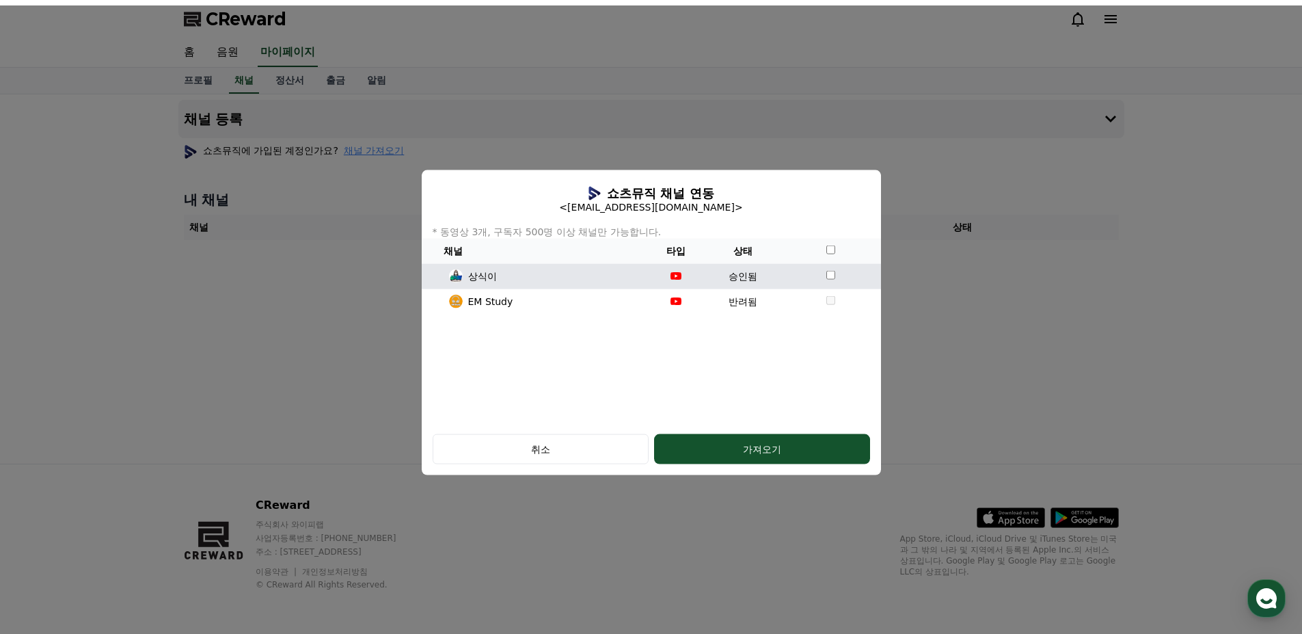
click at [479, 278] on p "상식이" at bounding box center [482, 276] width 29 height 14
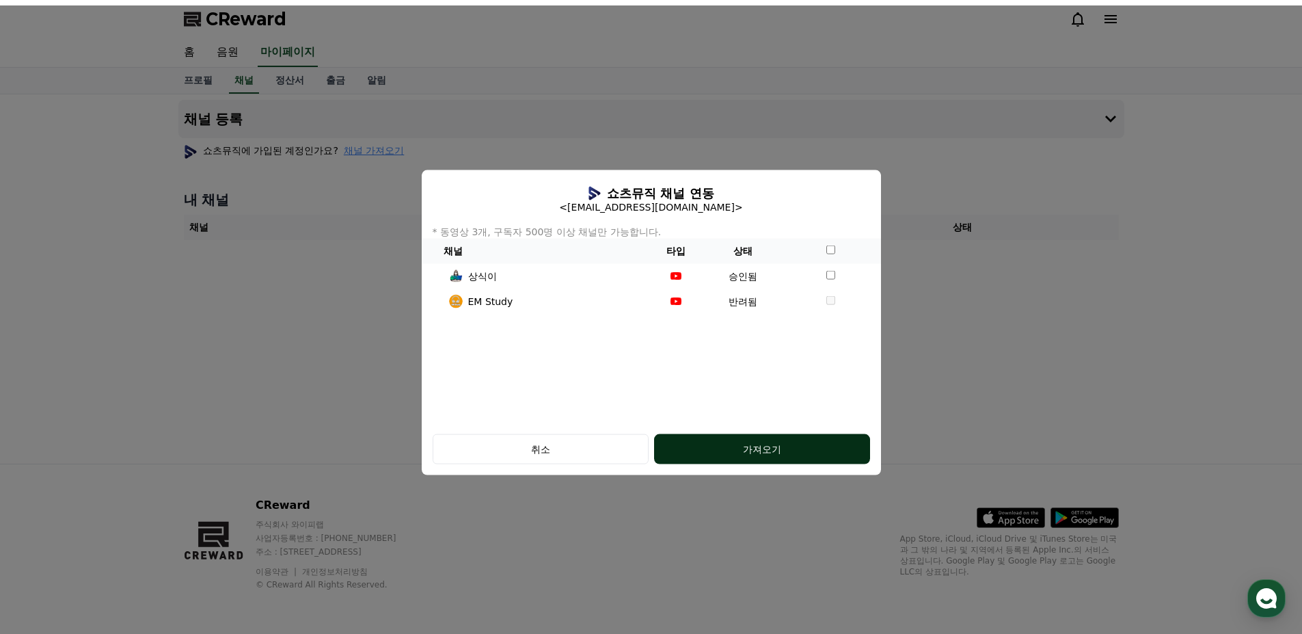
click at [796, 444] on div "가져오기" at bounding box center [762, 449] width 161 height 14
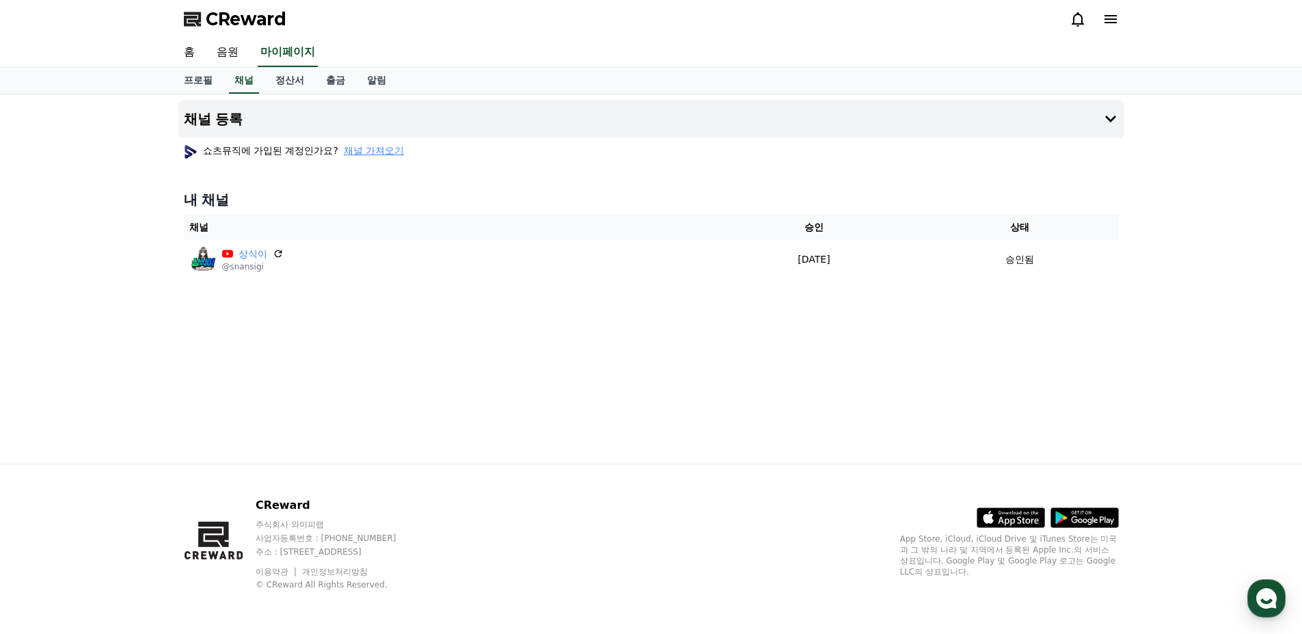
click at [346, 288] on div "채널 등록 쇼츠뮤직에 가입된 계정인가요? 채널 가져오기 내 채널 채널 승인 상태 상식이 @snansigi 2025-09-11 09-11 승인됨" at bounding box center [651, 278] width 957 height 369
click at [376, 155] on span "채널 가져오기" at bounding box center [374, 151] width 60 height 14
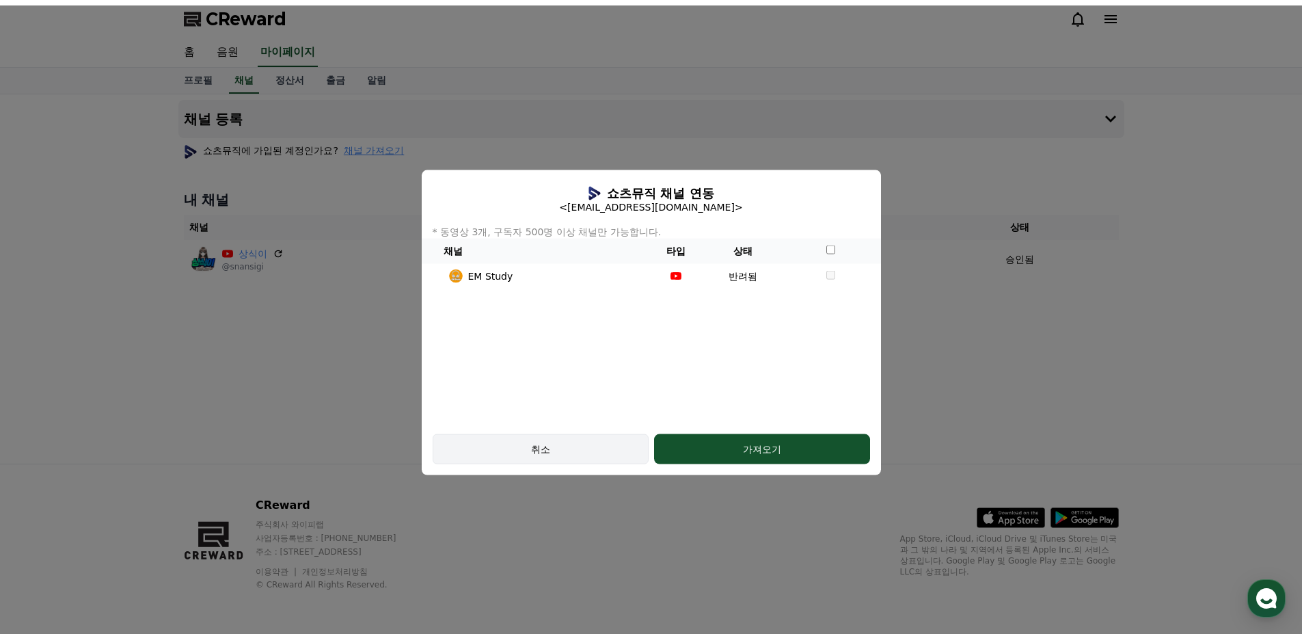
click at [539, 456] on button "취소" at bounding box center [541, 449] width 216 height 30
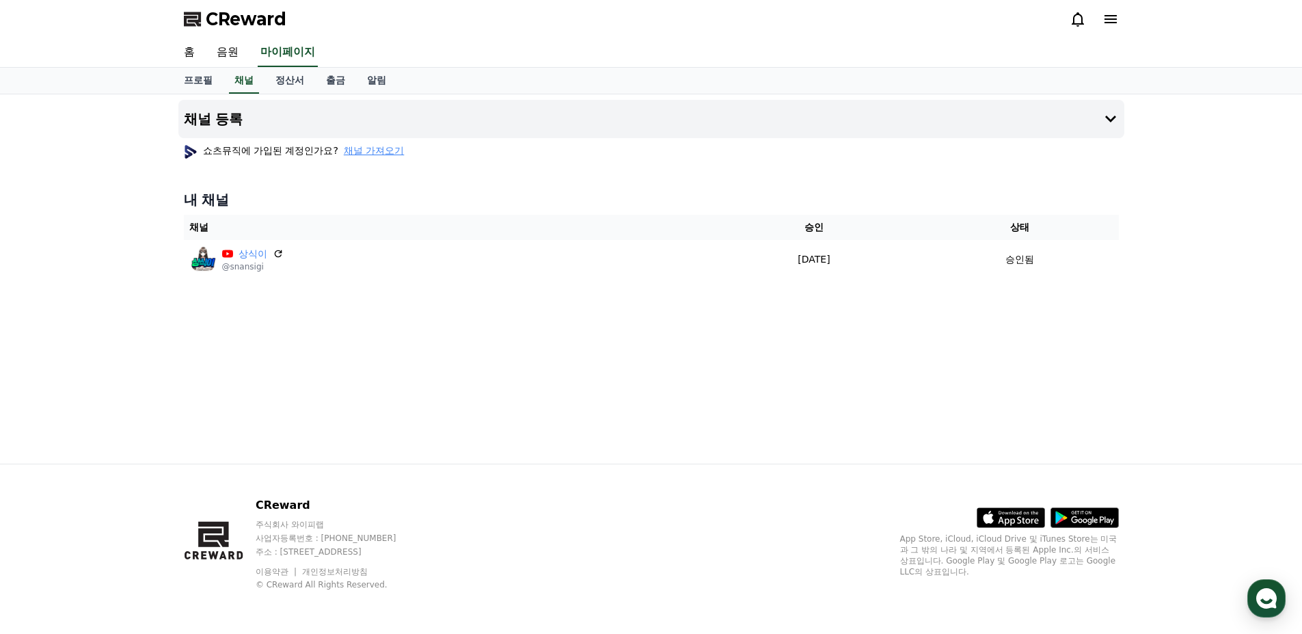
click at [382, 151] on span "채널 가져오기" at bounding box center [374, 151] width 60 height 14
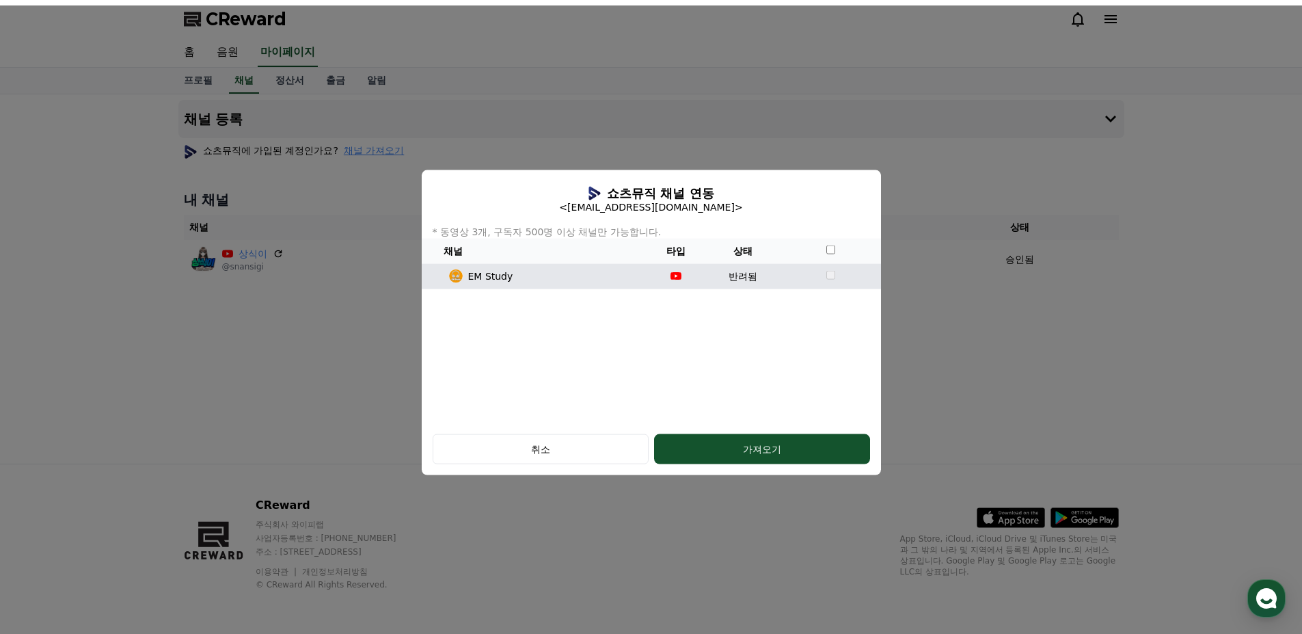
click at [744, 278] on td "반려됨" at bounding box center [742, 275] width 75 height 25
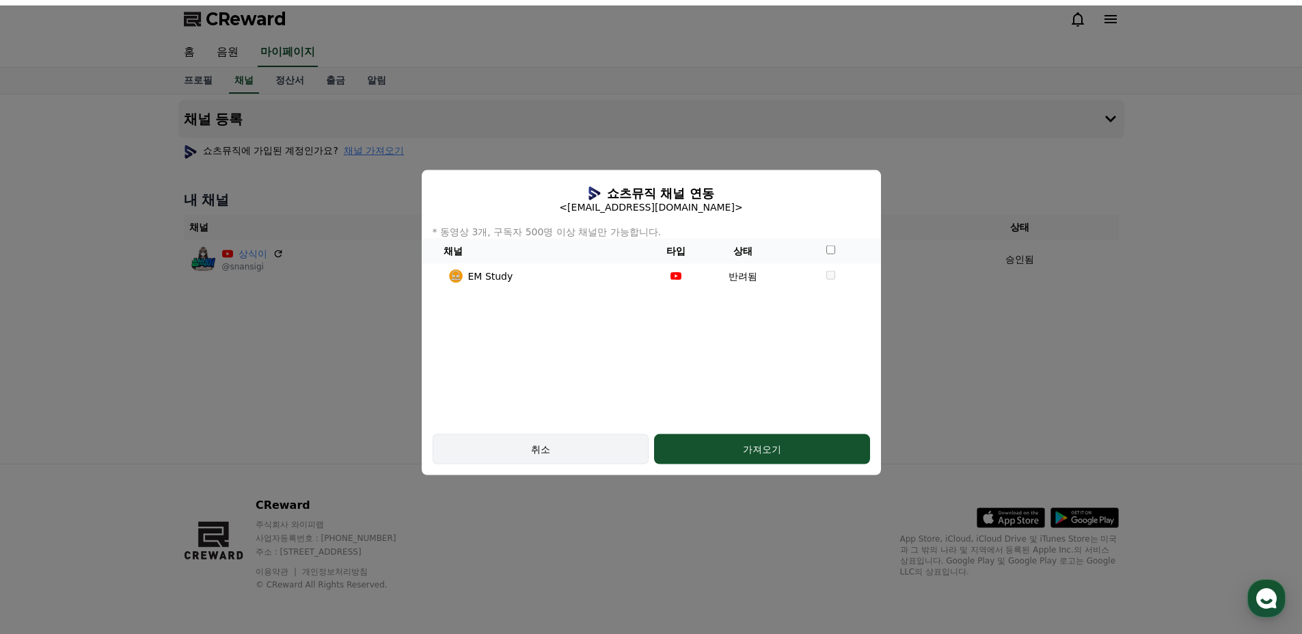
click at [583, 446] on div "취소" at bounding box center [541, 449] width 176 height 14
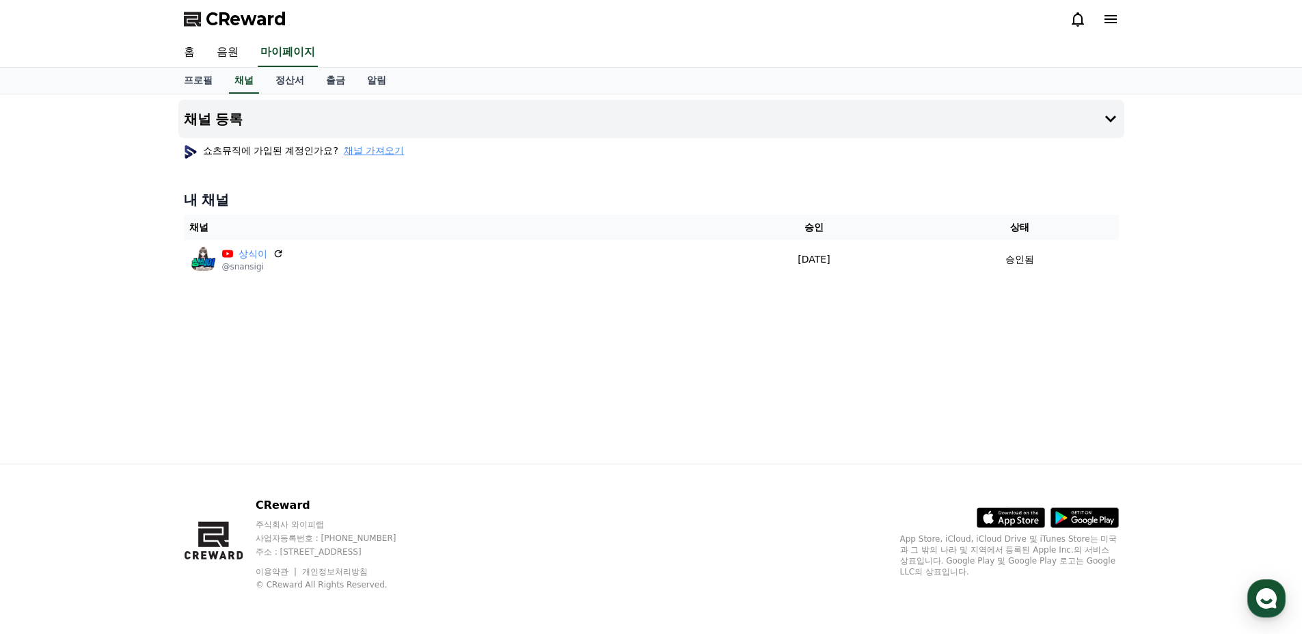
click at [557, 411] on div "채널 등록 쇼츠뮤직에 가입된 계정인가요? 채널 가져오기 내 채널 채널 승인 상태 상식이 @snansigi 2025-09-11 09-11 승인됨" at bounding box center [651, 278] width 957 height 369
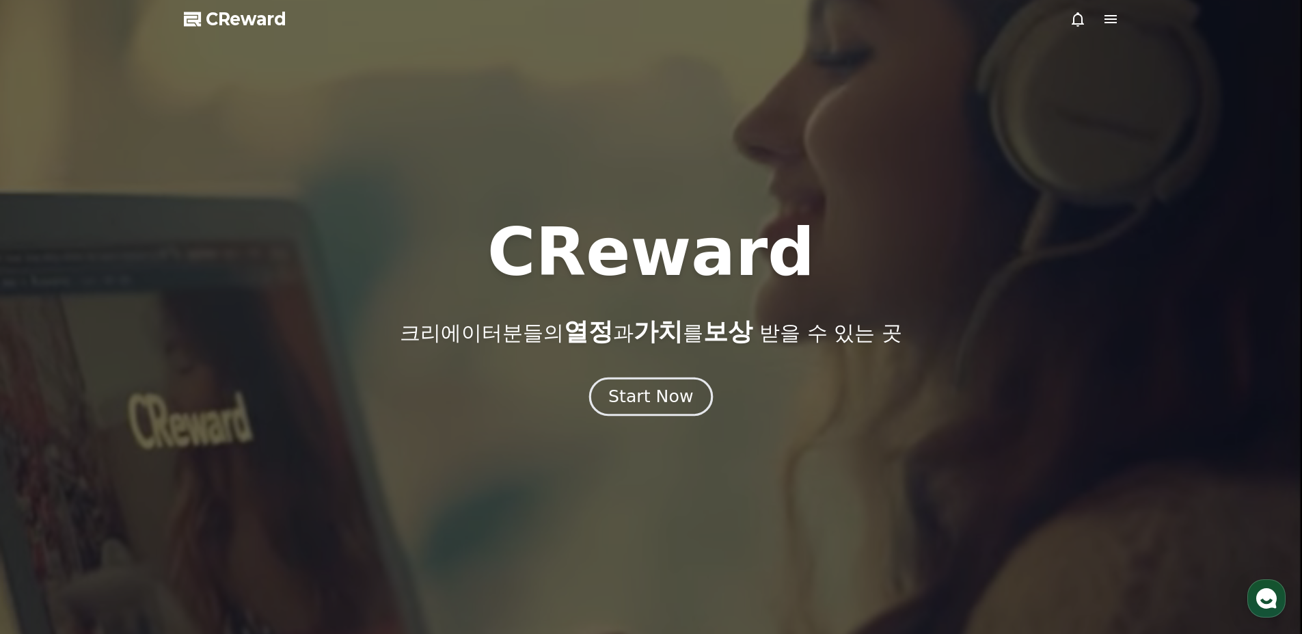
click at [641, 393] on div "Start Now" at bounding box center [651, 396] width 85 height 23
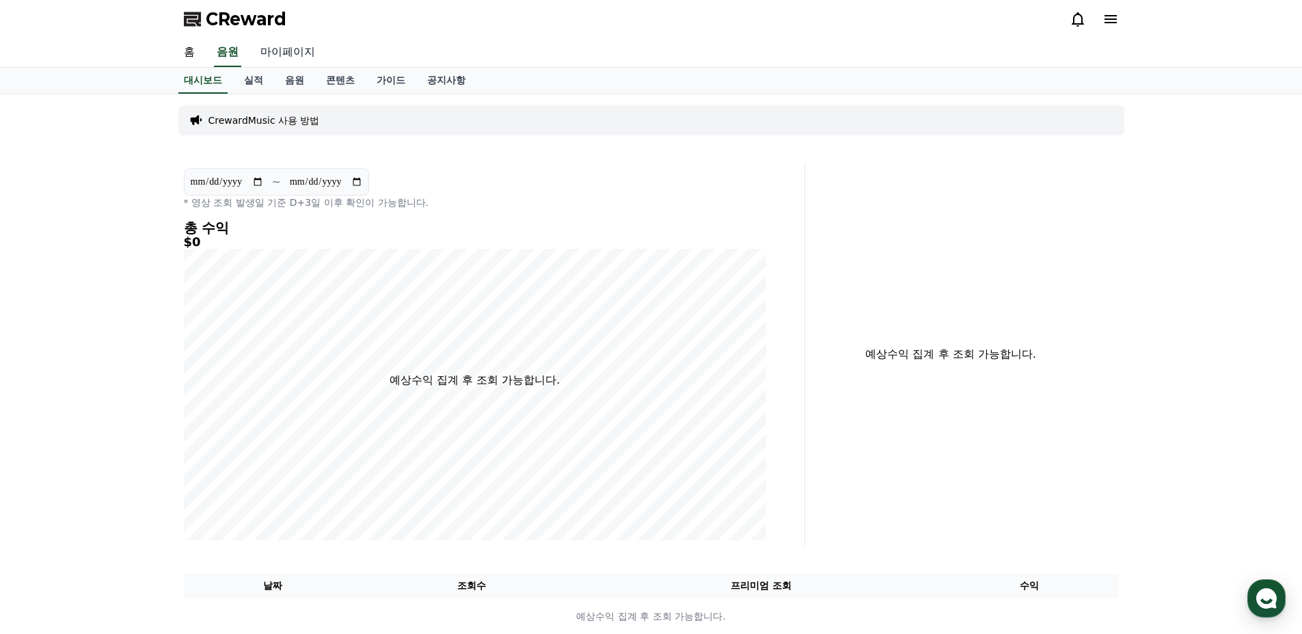
click at [304, 51] on link "마이페이지" at bounding box center [288, 52] width 77 height 29
select select "**********"
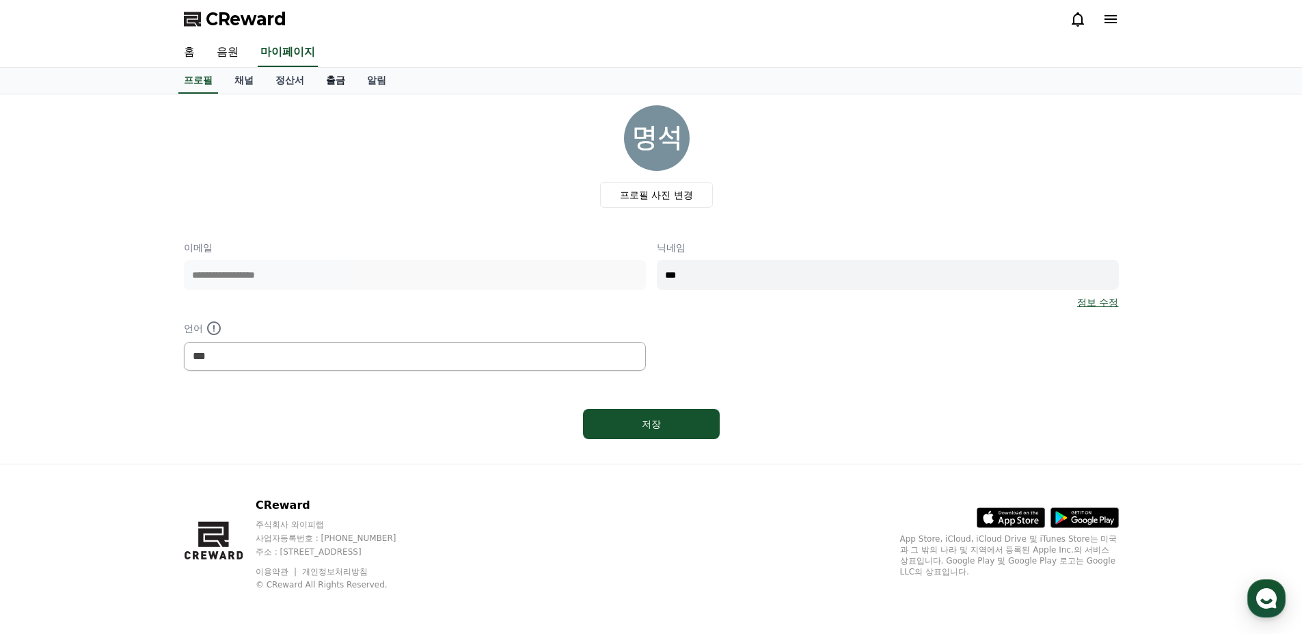
click at [328, 80] on link "출금" at bounding box center [335, 81] width 41 height 26
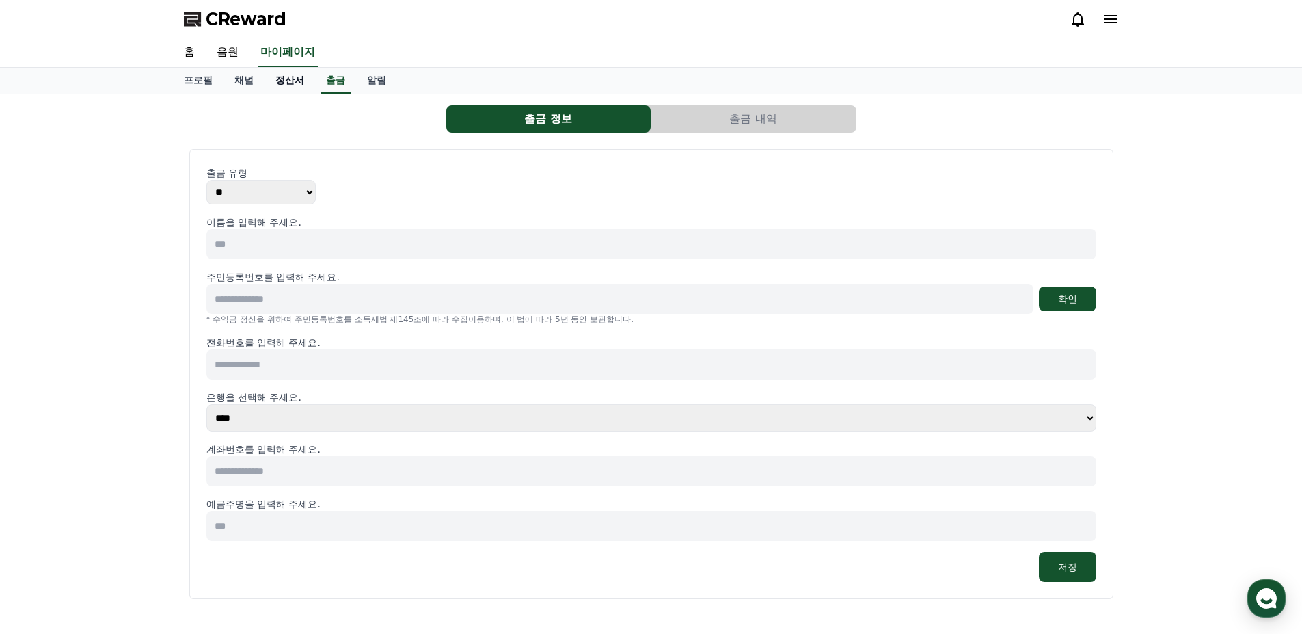
click at [293, 85] on link "정산서" at bounding box center [290, 81] width 51 height 26
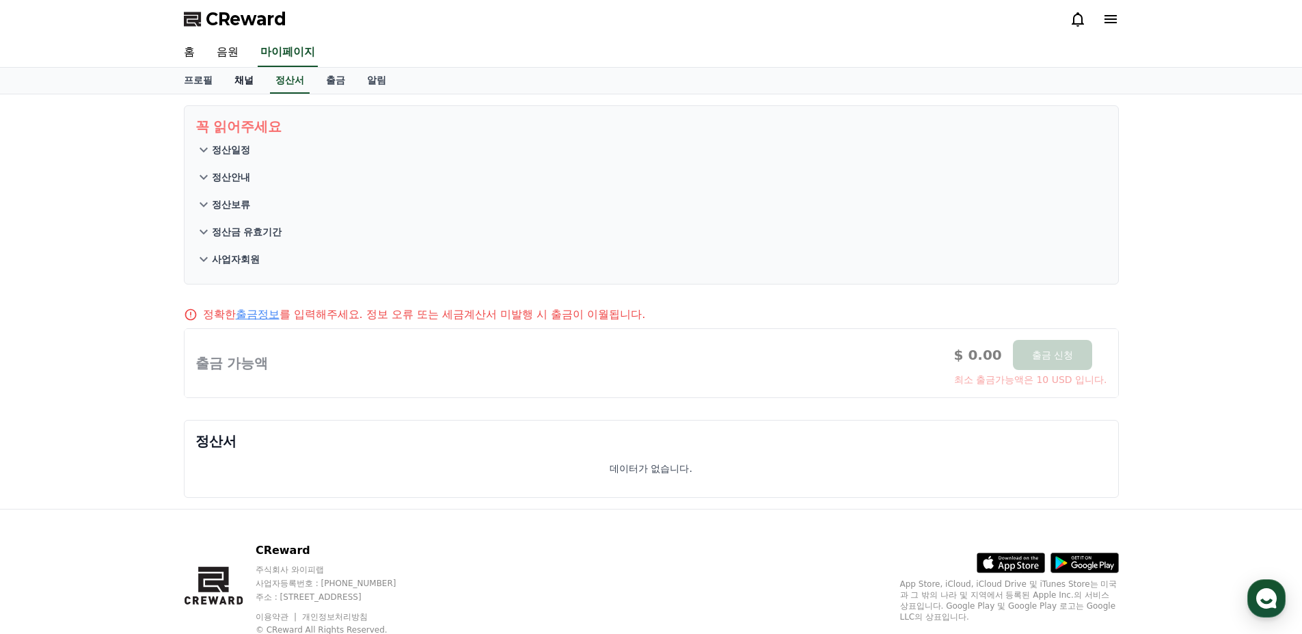
click at [250, 84] on link "채널" at bounding box center [244, 81] width 41 height 26
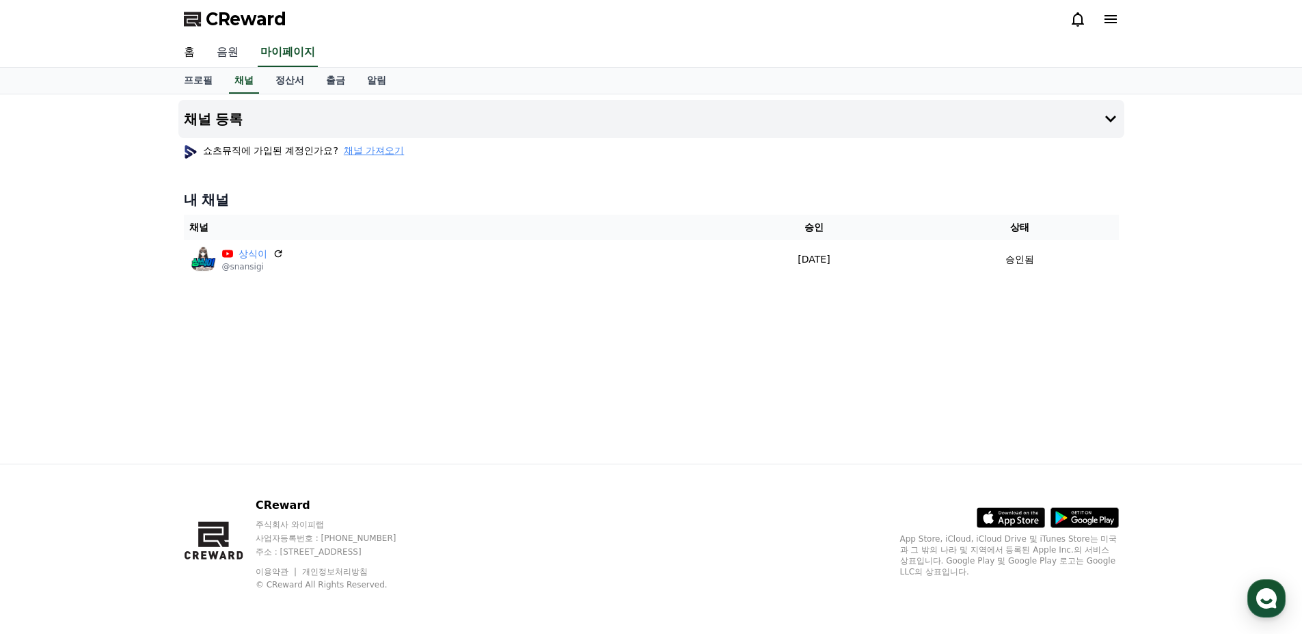
click at [239, 51] on link "음원" at bounding box center [228, 52] width 44 height 29
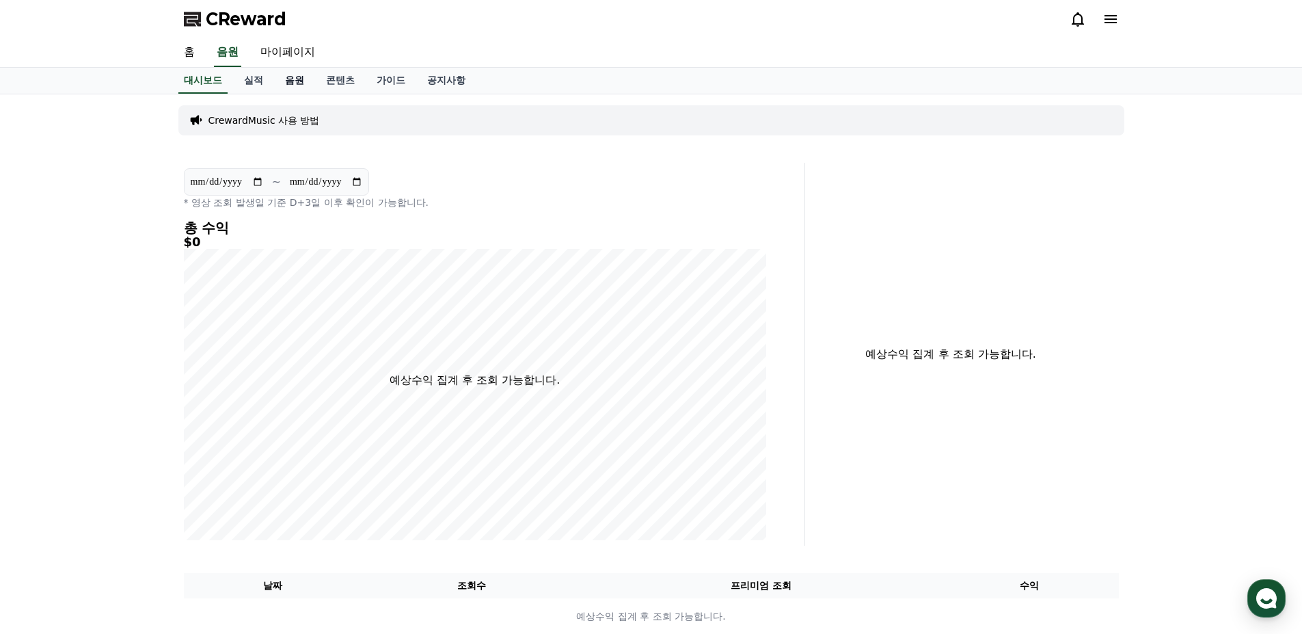
click at [296, 81] on link "음원" at bounding box center [294, 81] width 41 height 26
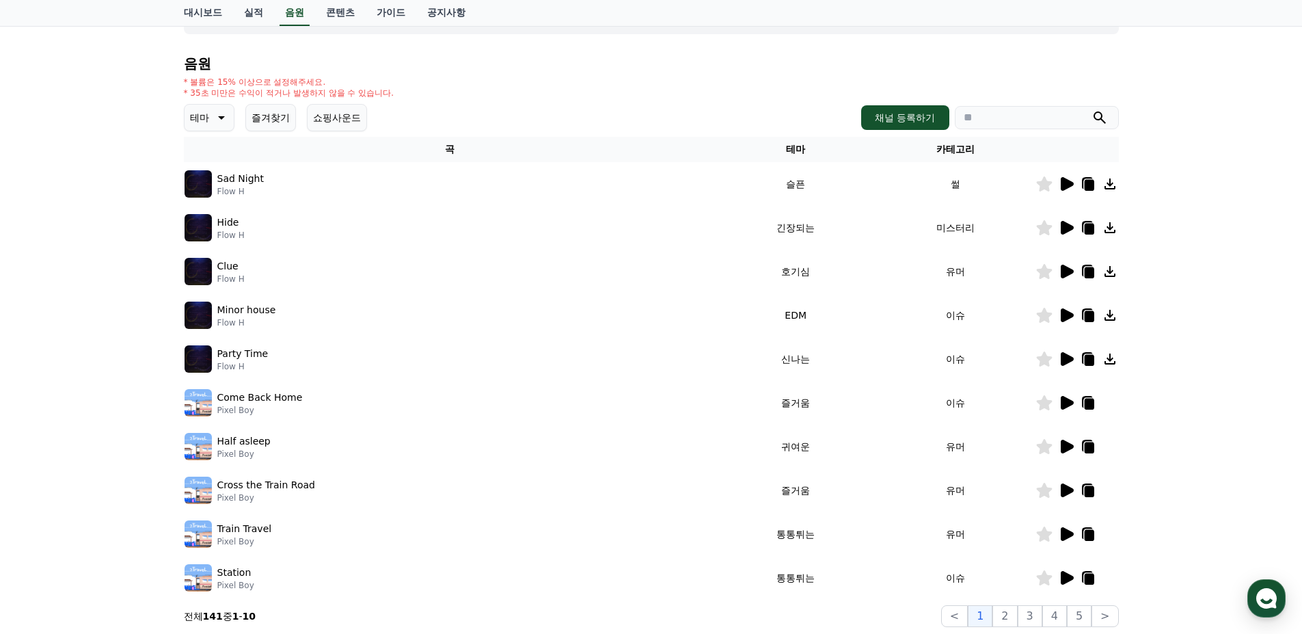
scroll to position [18, 0]
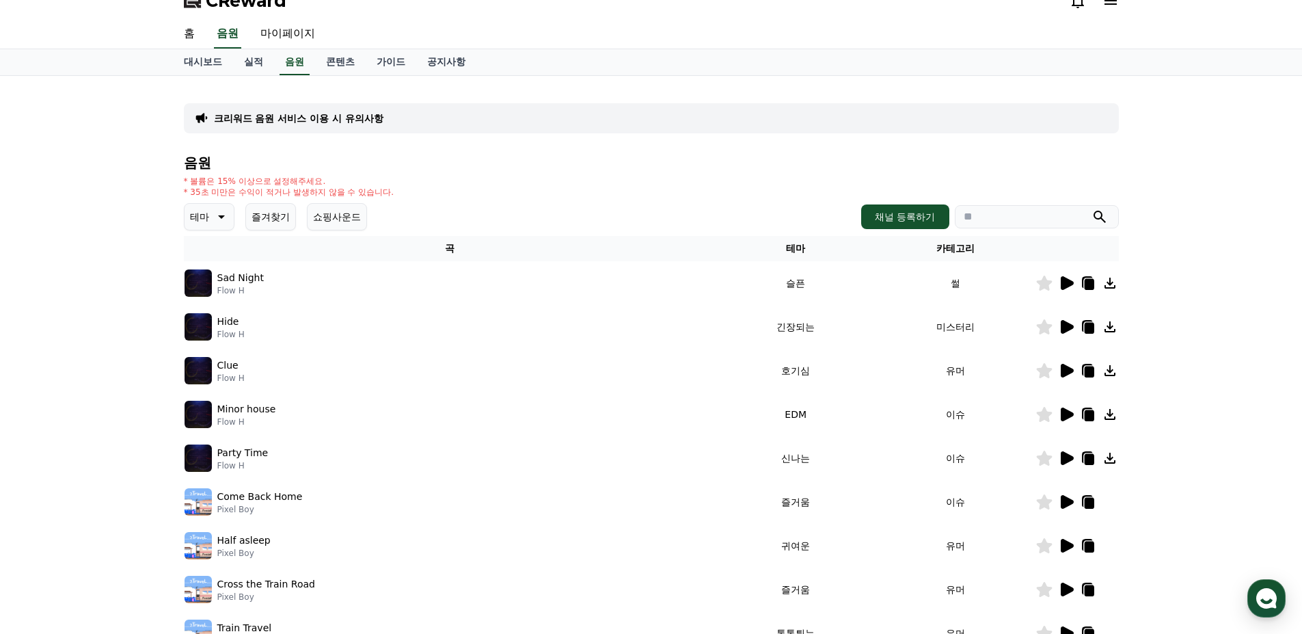
click at [1064, 419] on icon at bounding box center [1067, 414] width 13 height 14
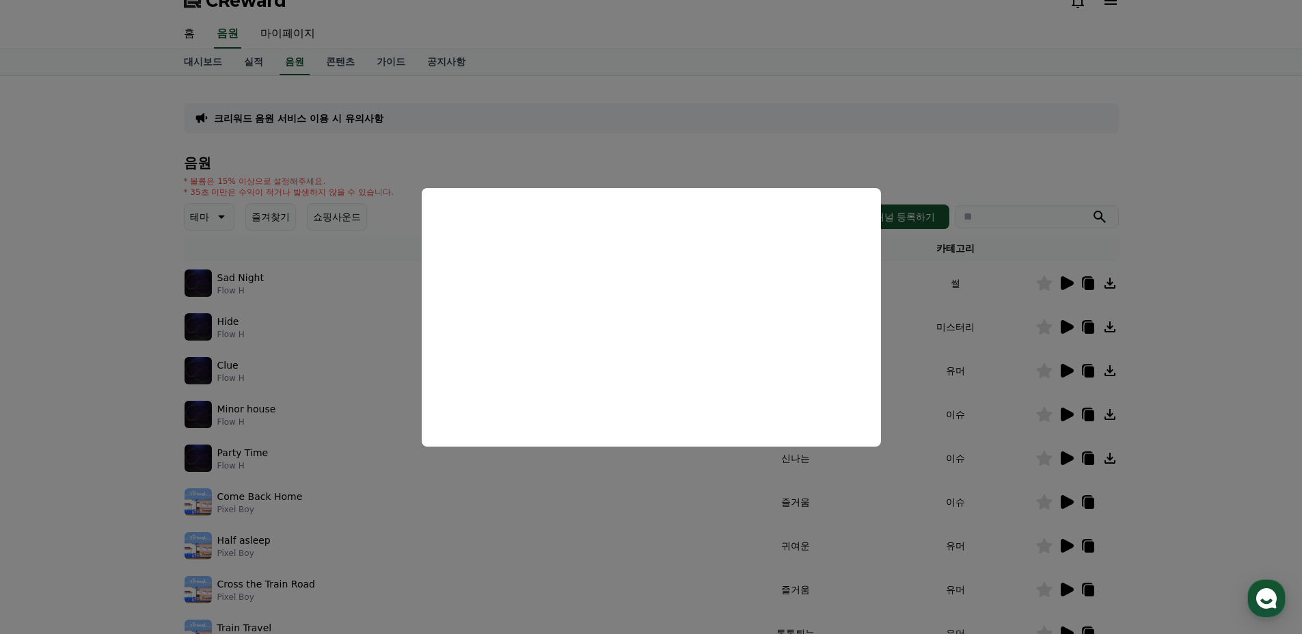
click at [708, 139] on button "close modal" at bounding box center [651, 317] width 1302 height 634
